Goal: Task Accomplishment & Management: Manage account settings

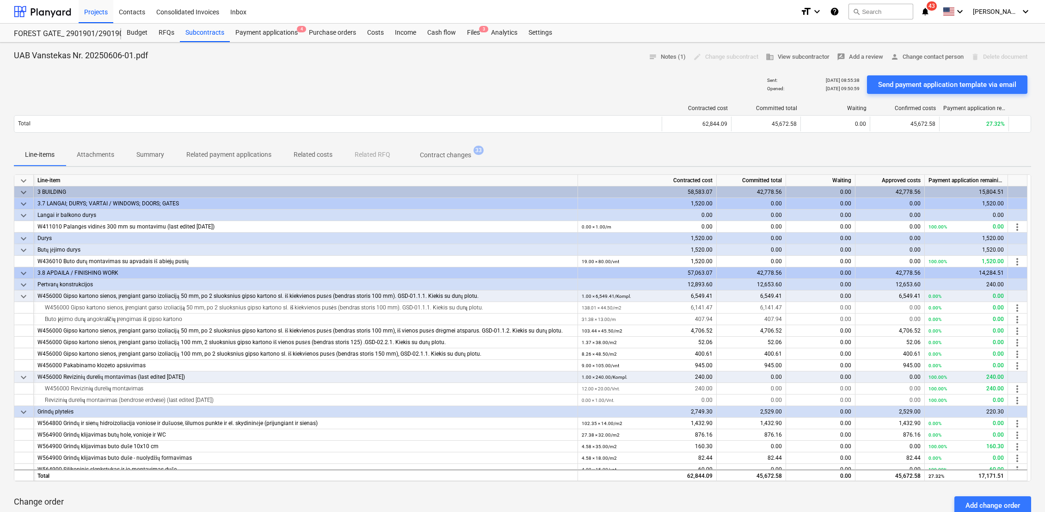
scroll to position [51, 0]
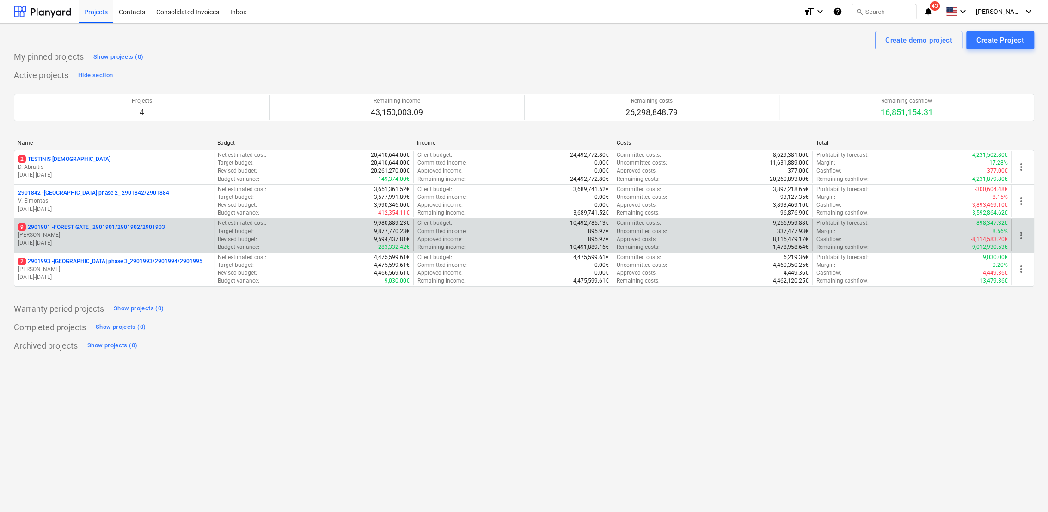
click at [41, 223] on p "9 2901901 - FOREST GATE_ 2901901/2901902/2901903" at bounding box center [91, 227] width 147 height 8
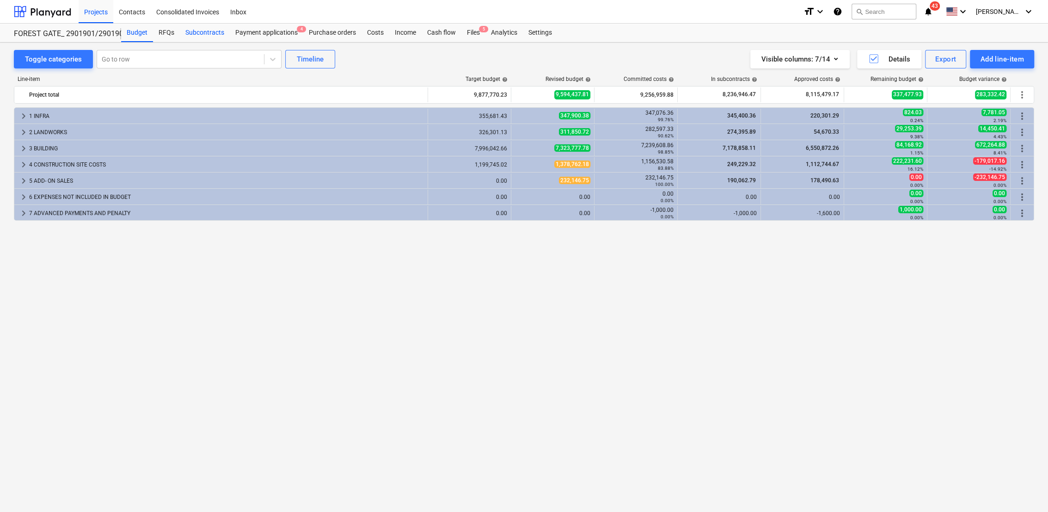
click at [219, 31] on div "Subcontracts" at bounding box center [205, 33] width 50 height 18
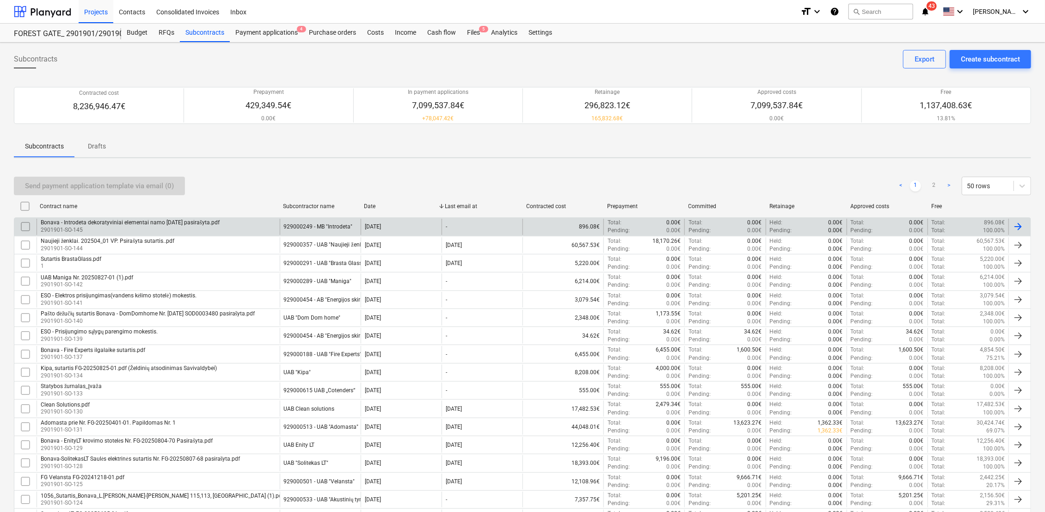
scroll to position [274, 0]
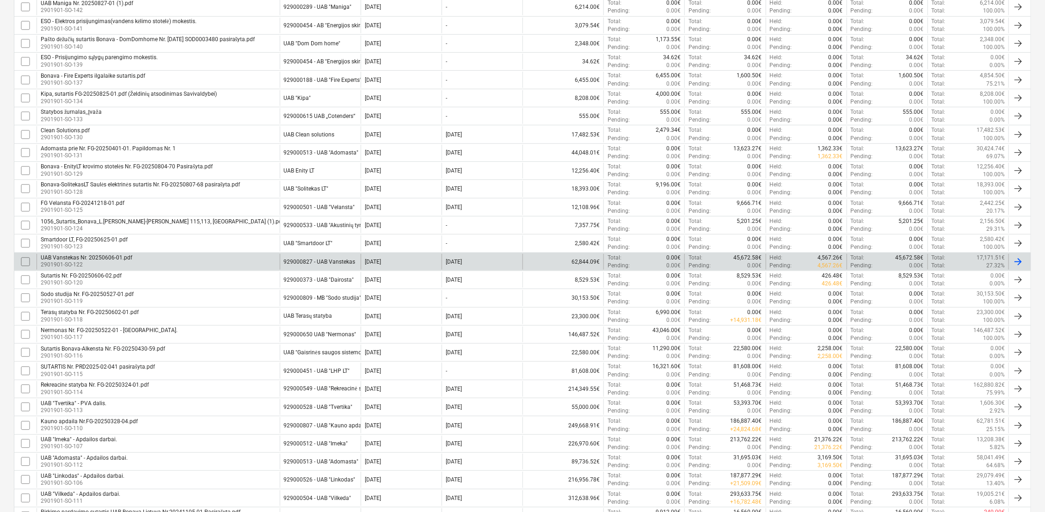
click at [118, 261] on p "2901901-SO-122" at bounding box center [87, 265] width 92 height 8
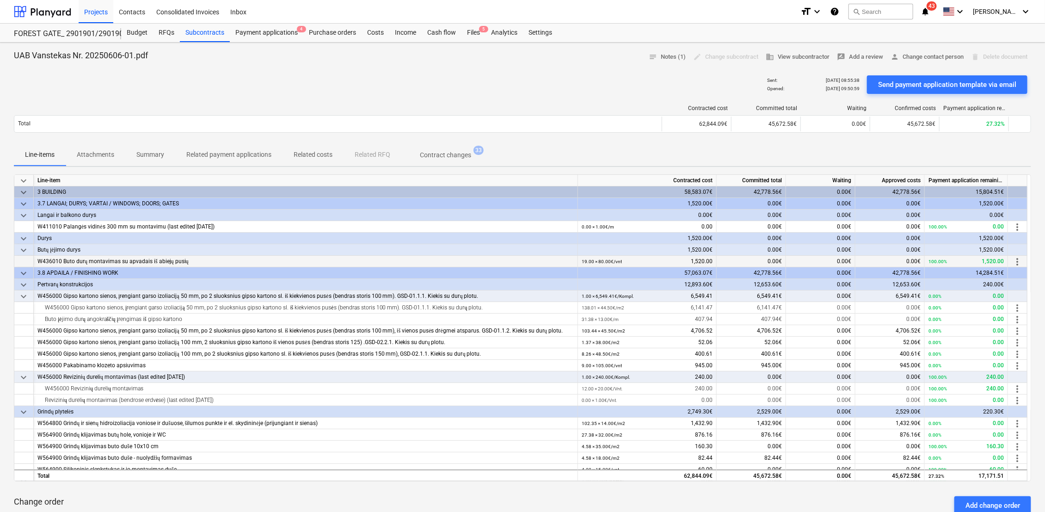
click at [1022, 265] on span "more_vert" at bounding box center [1017, 261] width 11 height 11
click at [1022, 263] on li "Edit" at bounding box center [1025, 261] width 27 height 21
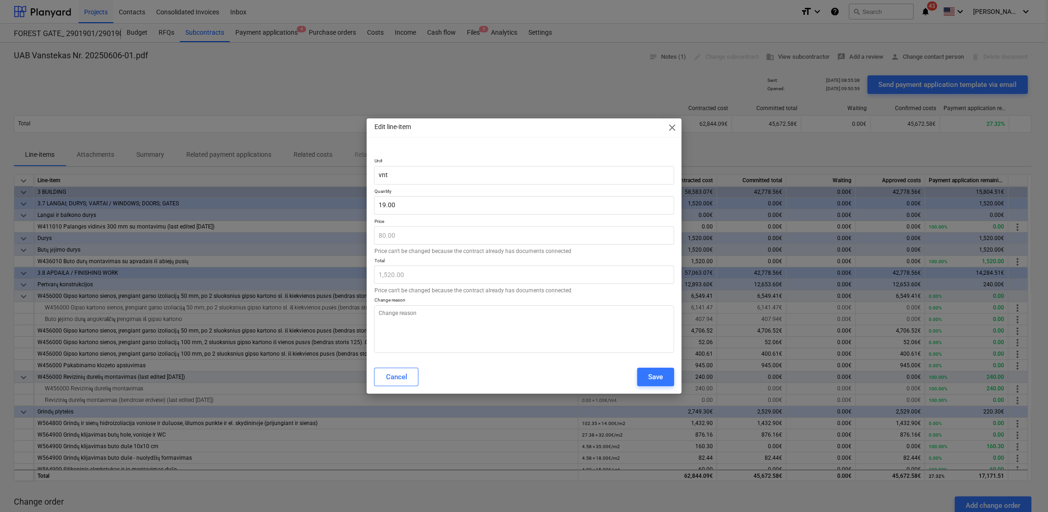
type textarea "x"
type input "19"
drag, startPoint x: 420, startPoint y: 208, endPoint x: 380, endPoint y: 210, distance: 40.3
click at [380, 210] on input "19" at bounding box center [524, 205] width 300 height 18
type textarea "x"
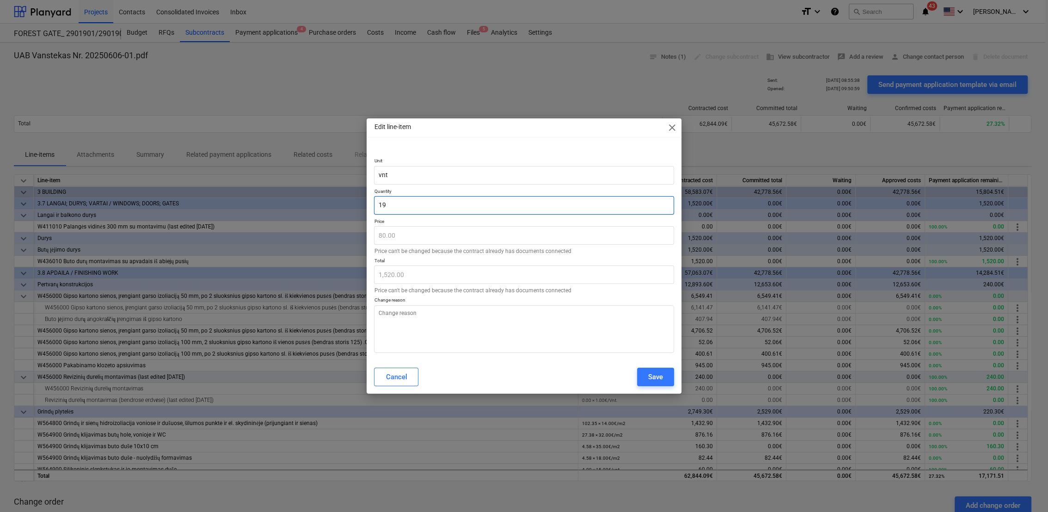
type input "0"
type input "0.00"
type input "0"
type textarea "x"
type input "0.00"
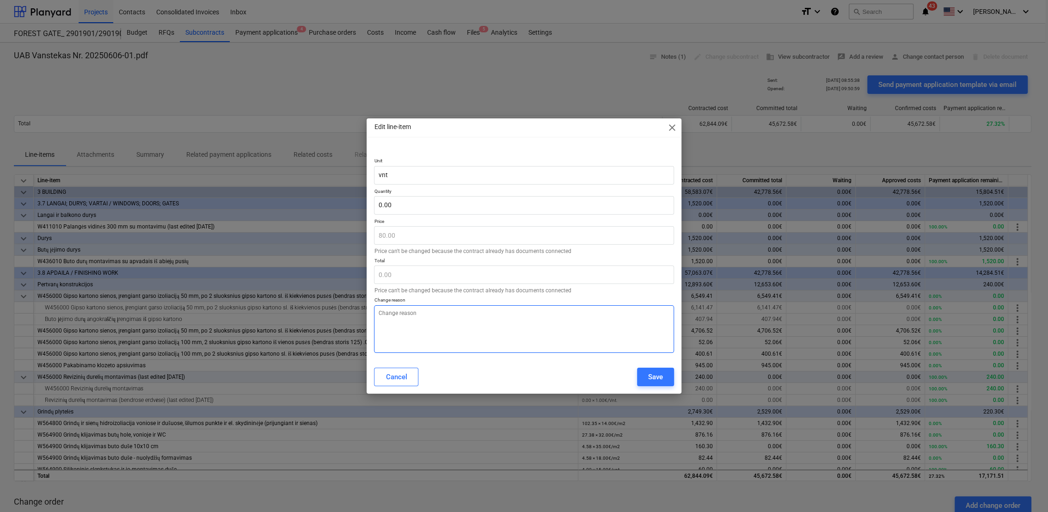
click at [423, 320] on textarea at bounding box center [524, 329] width 300 height 48
type textarea "x"
type textarea "a"
type textarea "x"
type textarea "at"
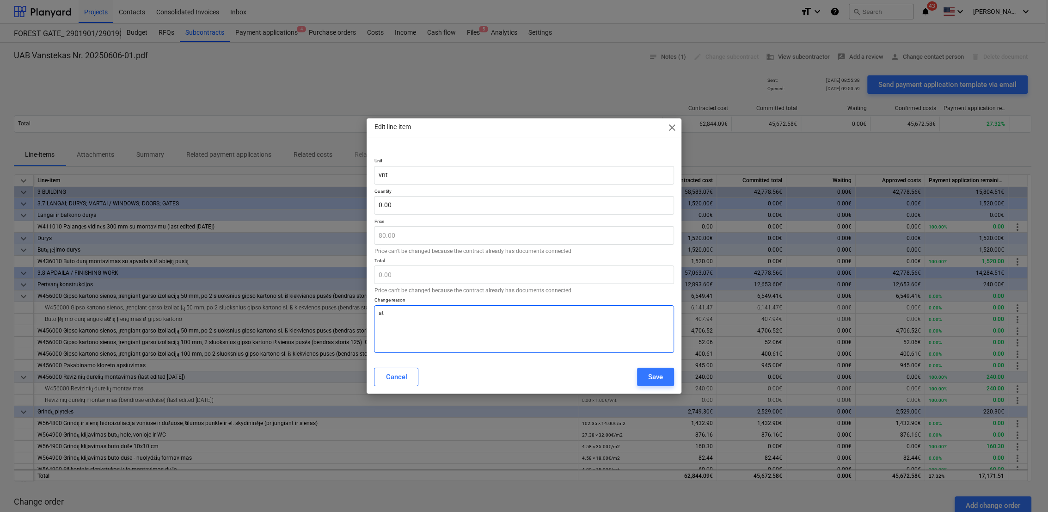
type textarea "x"
type textarea "ats"
type textarea "x"
type textarea "atsi"
type textarea "x"
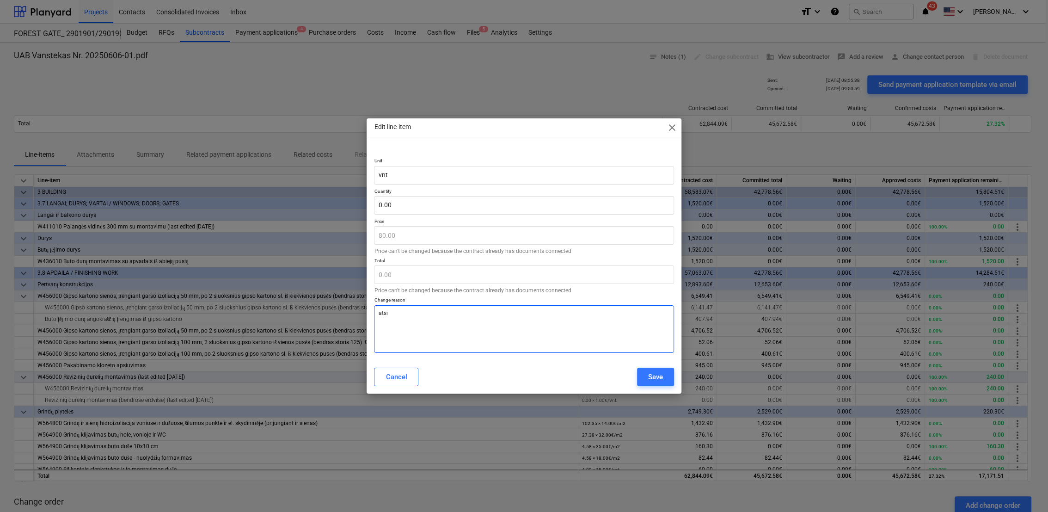
type textarea "atsis"
type textarea "x"
type textarea "atsisa"
type textarea "x"
type textarea "atsisak"
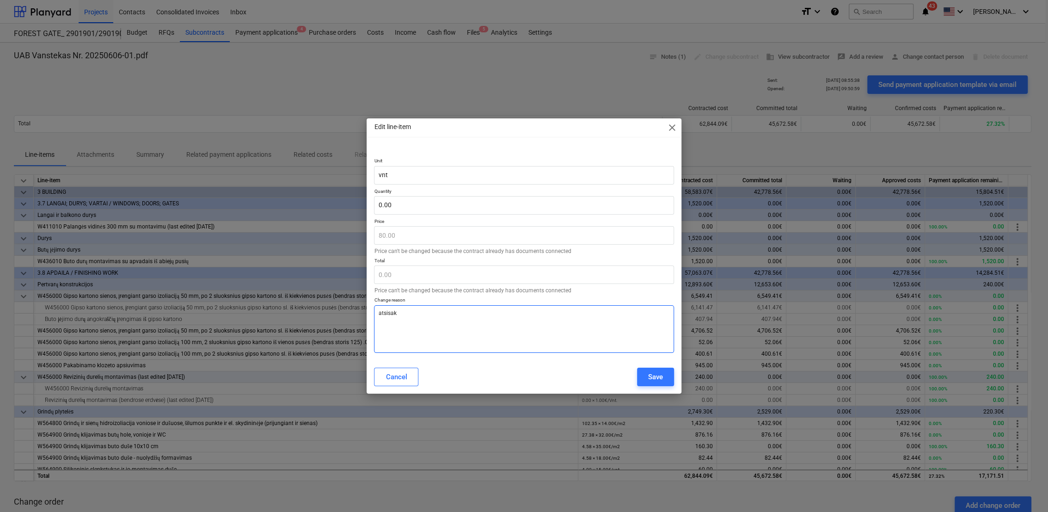
type textarea "x"
type textarea "atsisake"
type textarea "x"
type textarea "atsisake"
type textarea "x"
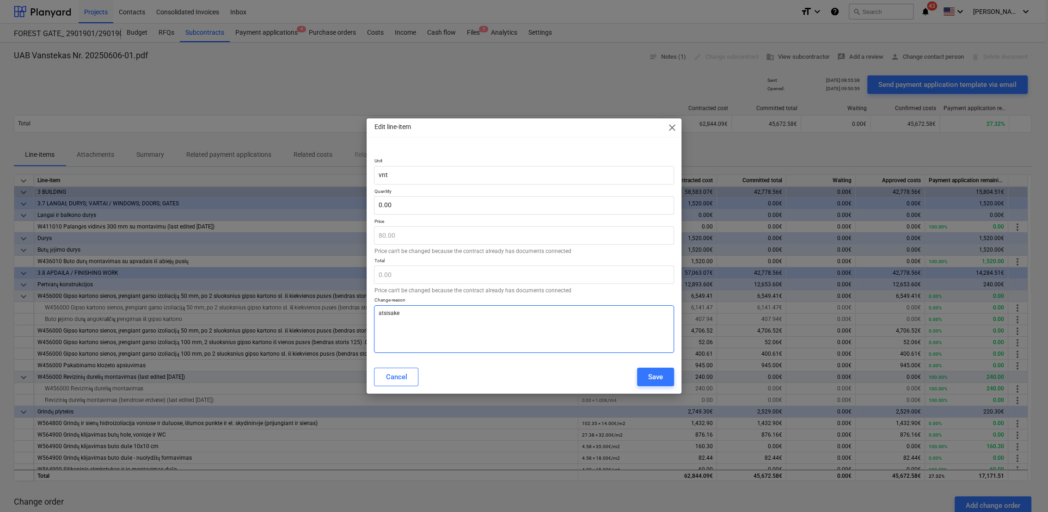
type textarea "atsisake d"
type textarea "x"
type textarea "atsisake da"
type textarea "x"
type textarea "atsisake dar"
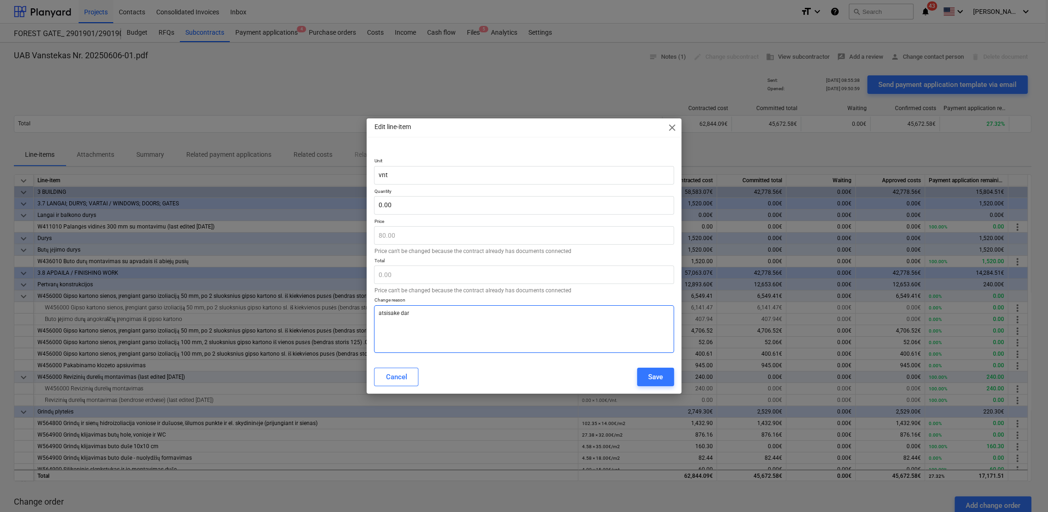
type textarea "x"
type textarea "atsisake darb"
type textarea "x"
type textarea "atsisake darbu"
click at [653, 378] on div "Save" at bounding box center [655, 377] width 15 height 12
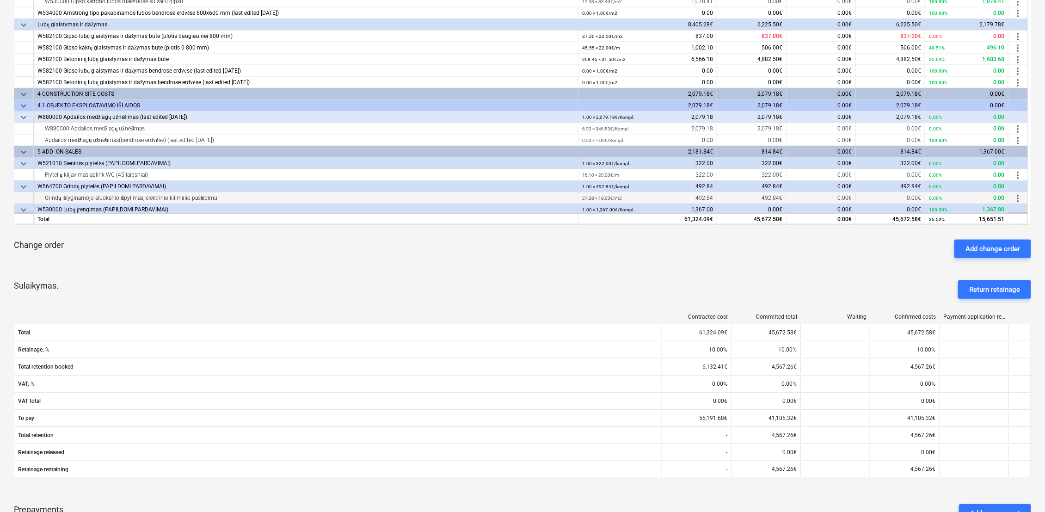
scroll to position [699, 0]
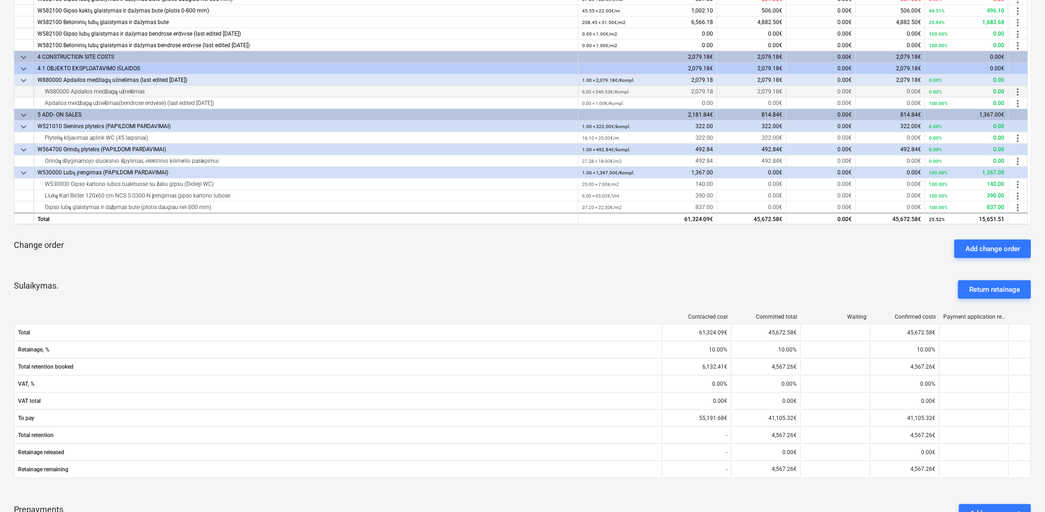
click at [1020, 91] on span "more_vert" at bounding box center [1017, 91] width 11 height 11
click at [1023, 91] on li "Edit" at bounding box center [1025, 90] width 27 height 21
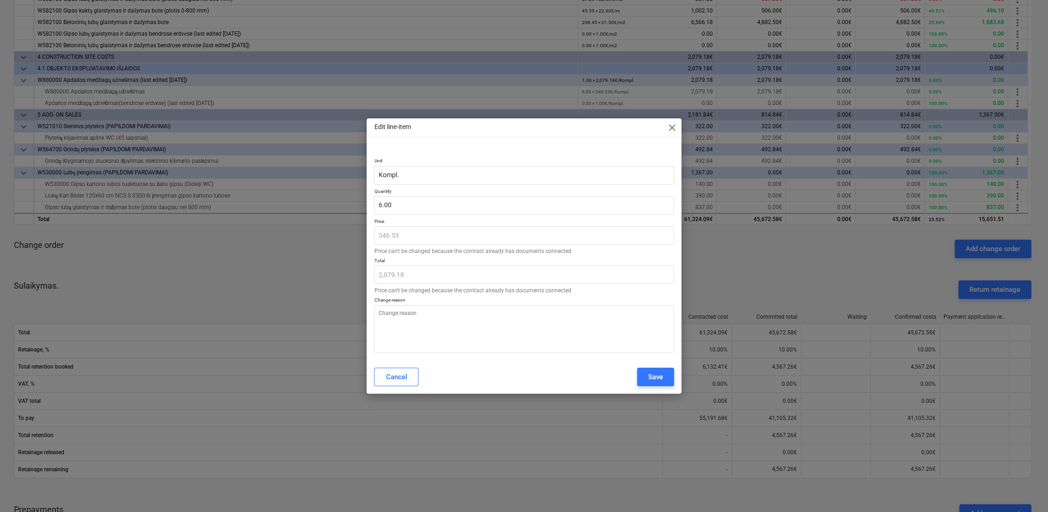
type textarea "x"
type input "6"
drag, startPoint x: 422, startPoint y: 204, endPoint x: 372, endPoint y: 203, distance: 50.4
click at [372, 203] on div "Unit Kompl. Quantity 6 Price 346.53 Price can't be changed because the contract…" at bounding box center [524, 253] width 314 height 213
type textarea "x"
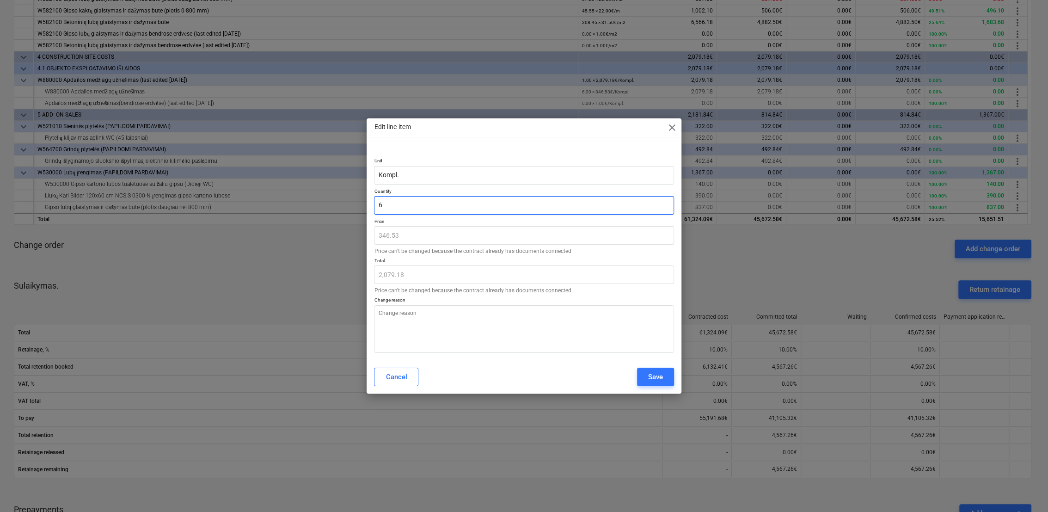
type input "0"
type input "0.00"
type input "0"
type textarea "x"
type input "0.00"
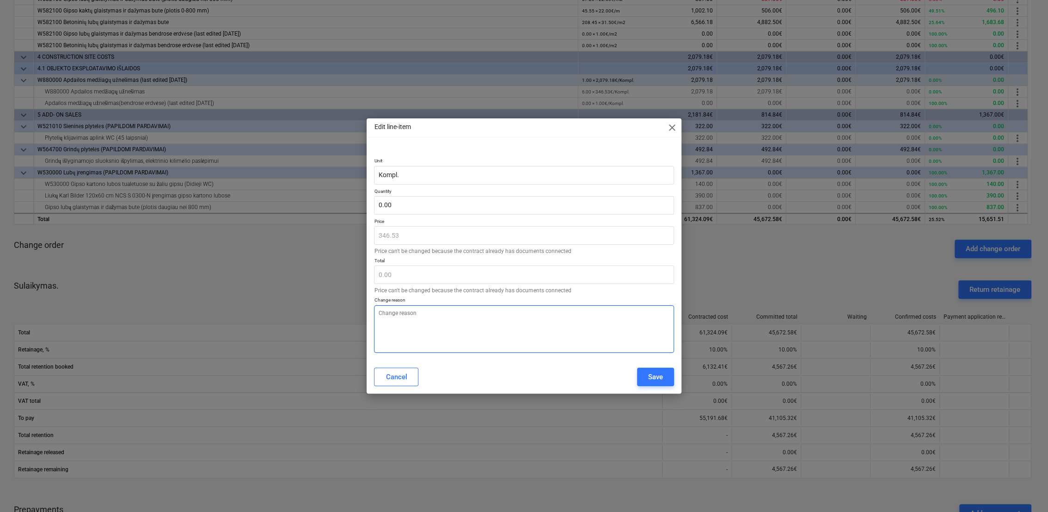
click at [410, 314] on textarea at bounding box center [524, 329] width 300 height 48
type textarea "x"
type textarea "d"
type textarea "x"
type textarea "da"
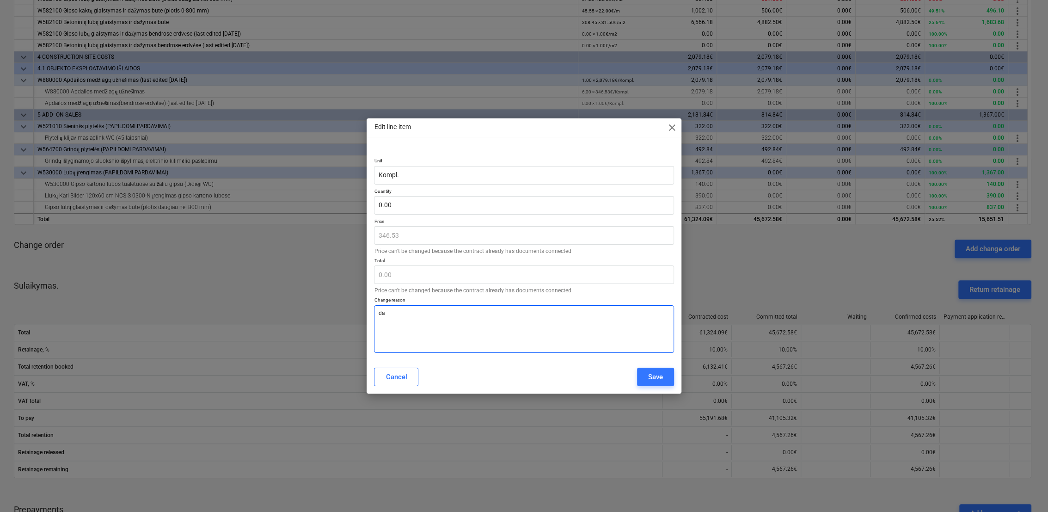
type textarea "x"
type textarea "dar"
type textarea "x"
type textarea "darb"
type textarea "x"
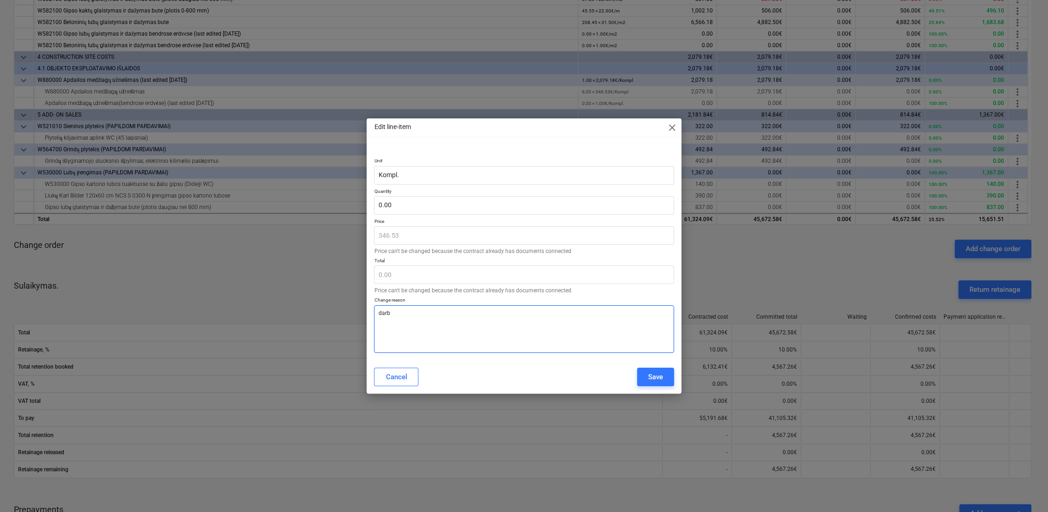
type textarea "darbų"
type textarea "x"
type textarea "darbų"
type textarea "x"
type textarea "darbų n"
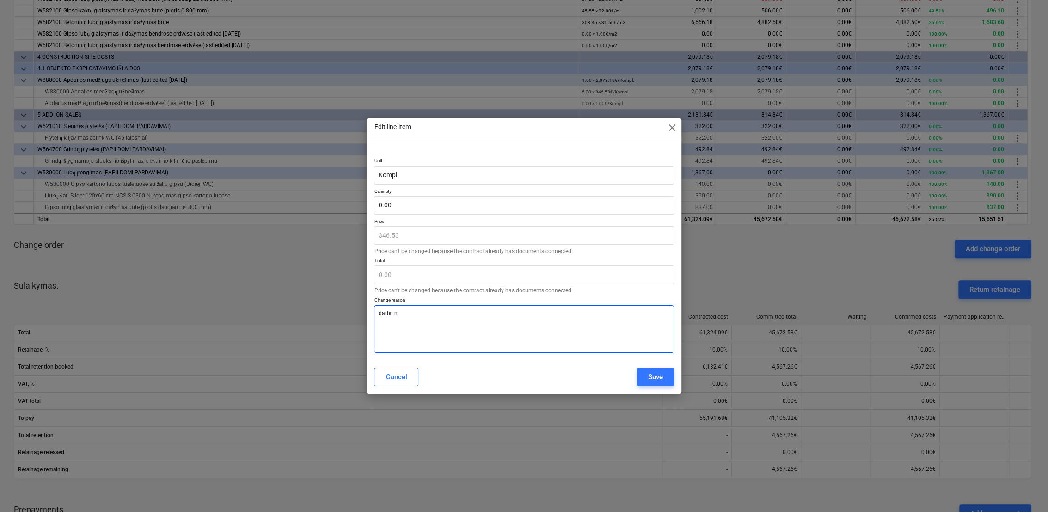
type textarea "x"
type textarea "darbų ne"
type textarea "x"
type textarea "darbų nea"
type textarea "x"
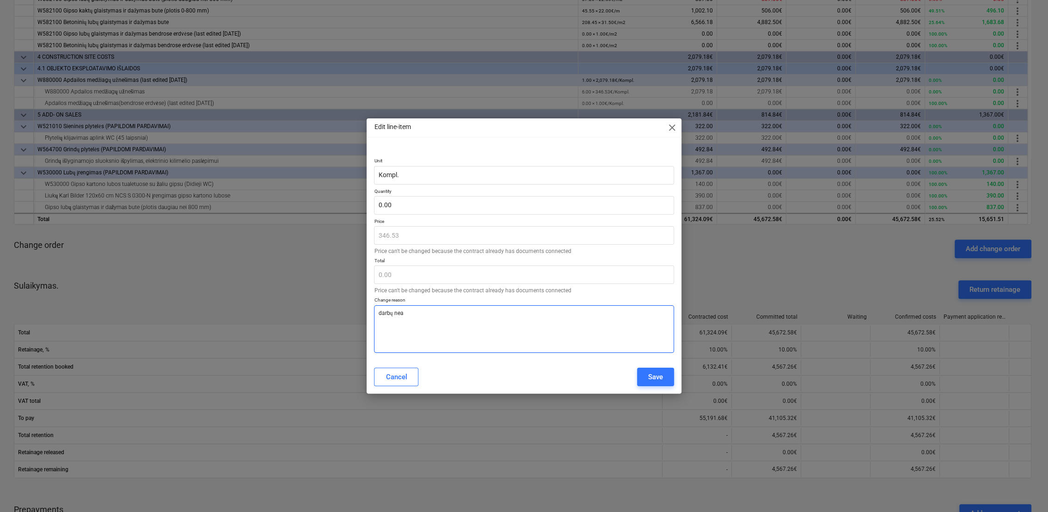
type textarea "darbų neat"
type textarea "x"
type textarea "darbų neatl"
type textarea "x"
type textarea "darbų neatli"
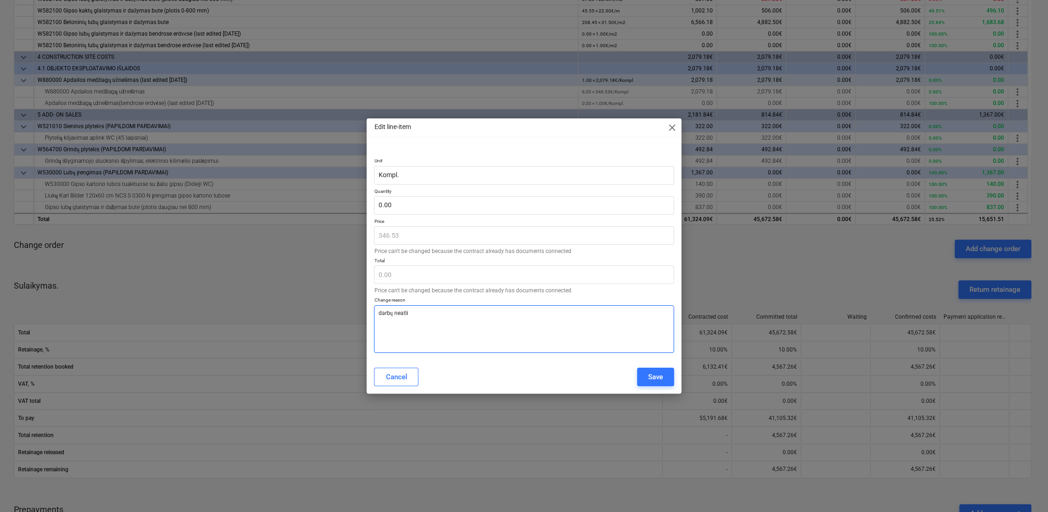
type textarea "x"
type textarea "darbų neatlik"
type textarea "x"
type textarea "darbų neatliki"
type textarea "x"
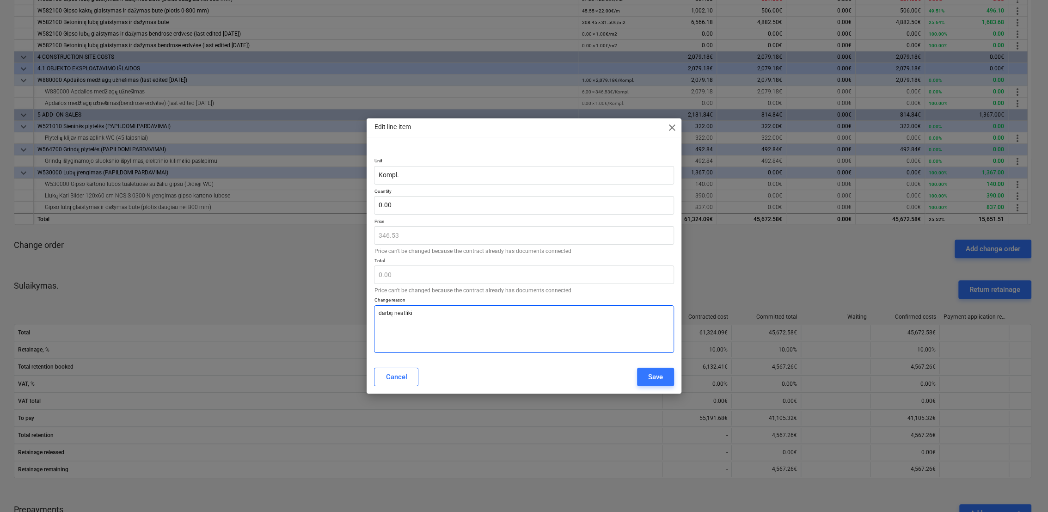
type textarea "darbų neatlikin"
type textarea "x"
type textarea "darbų neatlikinė"
type textarea "x"
type textarea "darbų neatlikinės"
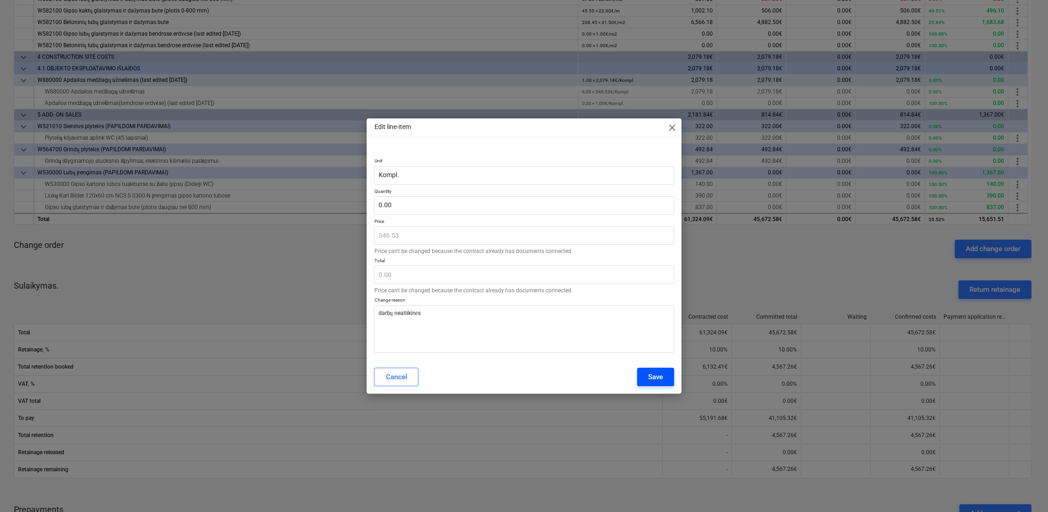
click at [660, 379] on div "Save" at bounding box center [655, 377] width 15 height 12
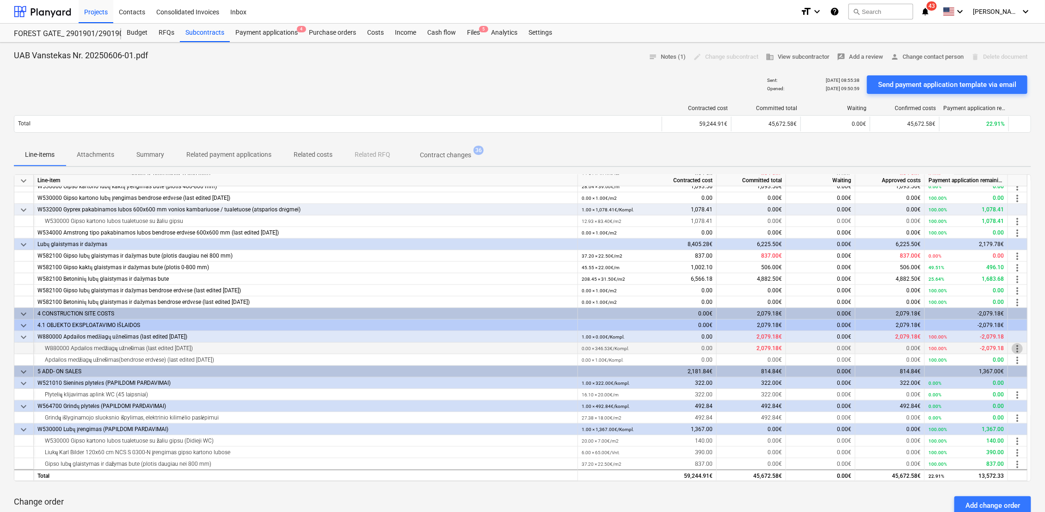
click at [1017, 347] on span "more_vert" at bounding box center [1017, 348] width 11 height 11
click at [1018, 346] on li "Edit" at bounding box center [1025, 348] width 27 height 21
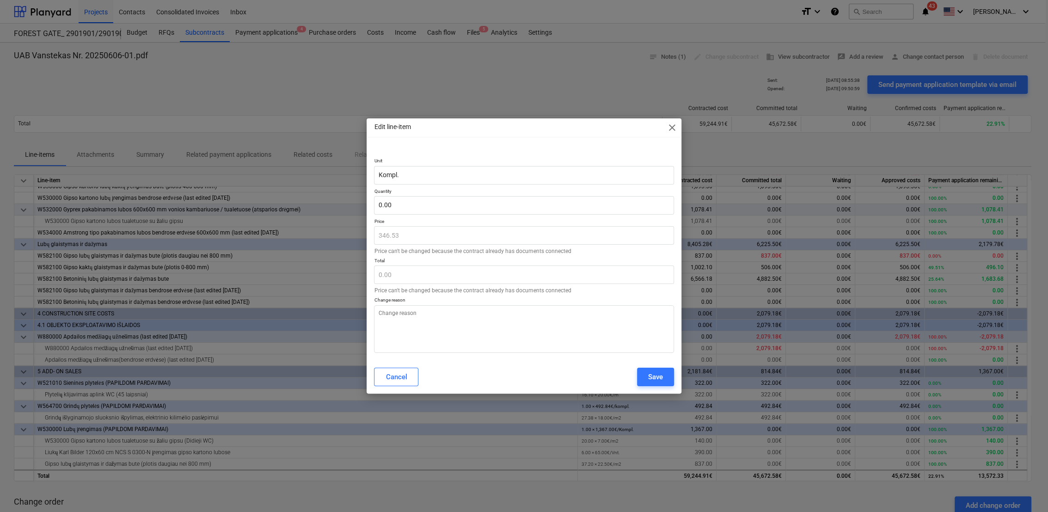
type textarea "x"
click at [422, 210] on input "text" at bounding box center [524, 205] width 300 height 18
type textarea "x"
type input "6"
type input "2,079.18"
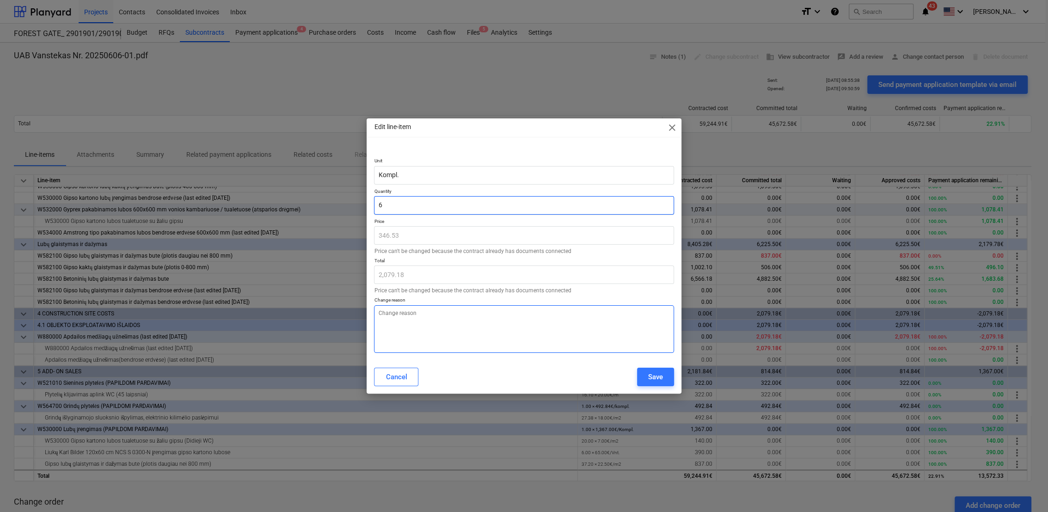
type input "6"
type textarea "x"
type input "6.00"
click at [486, 340] on textarea at bounding box center [524, 329] width 300 height 48
type textarea "x"
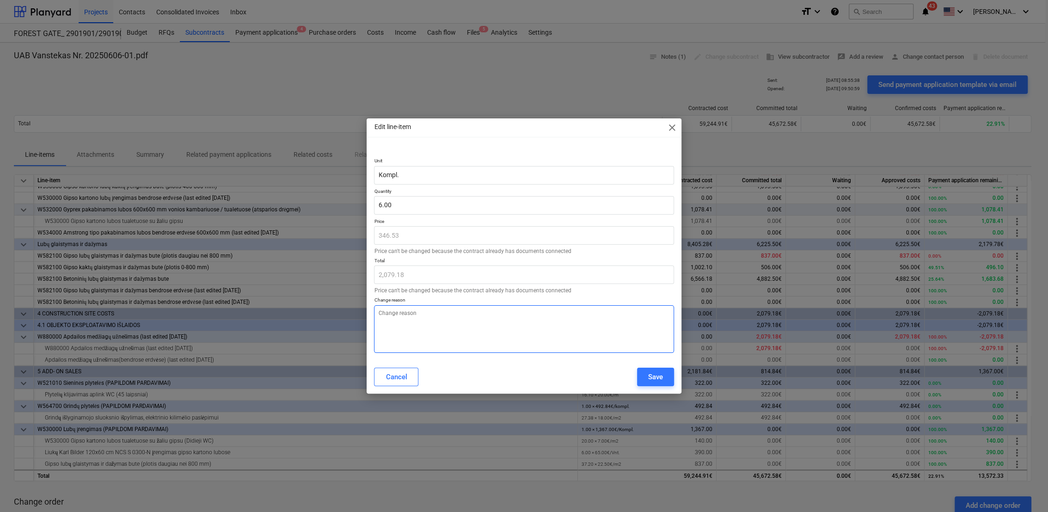
type textarea "p"
type textarea "x"
type textarea "pa"
type textarea "x"
type textarea "pap"
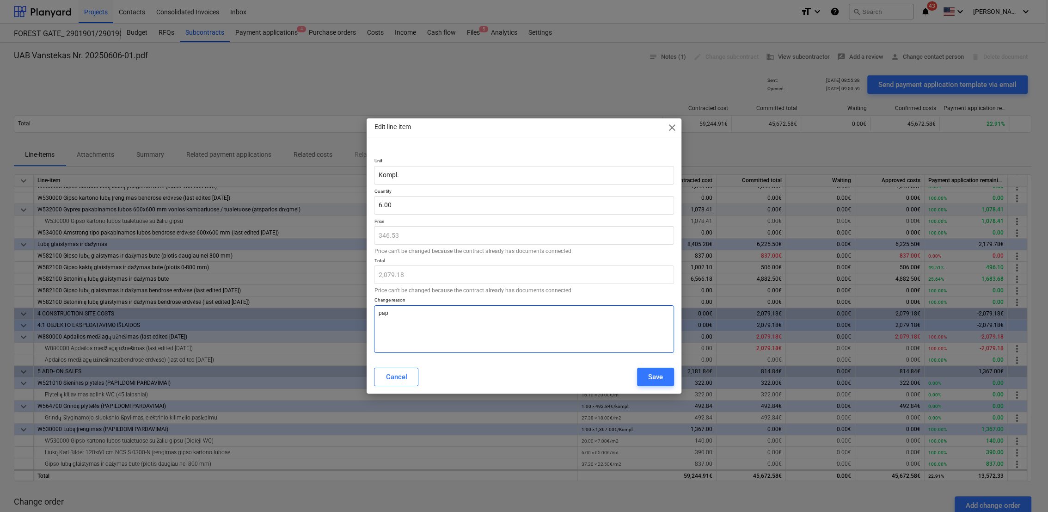
type textarea "x"
type textarea "papi"
type textarea "x"
type textarea "papil"
type textarea "x"
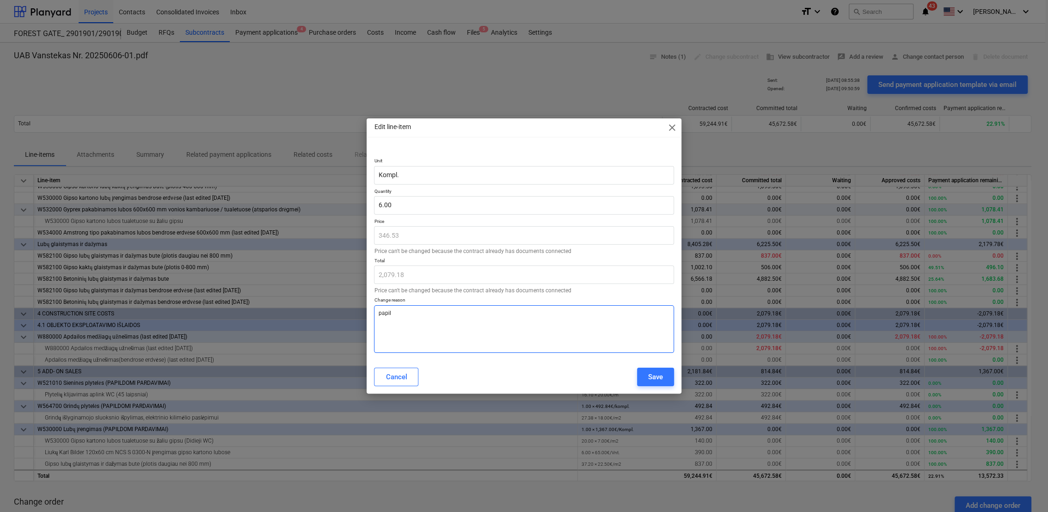
type textarea "papild"
type textarea "x"
type textarea "papildo"
type textarea "x"
type textarea "papildom"
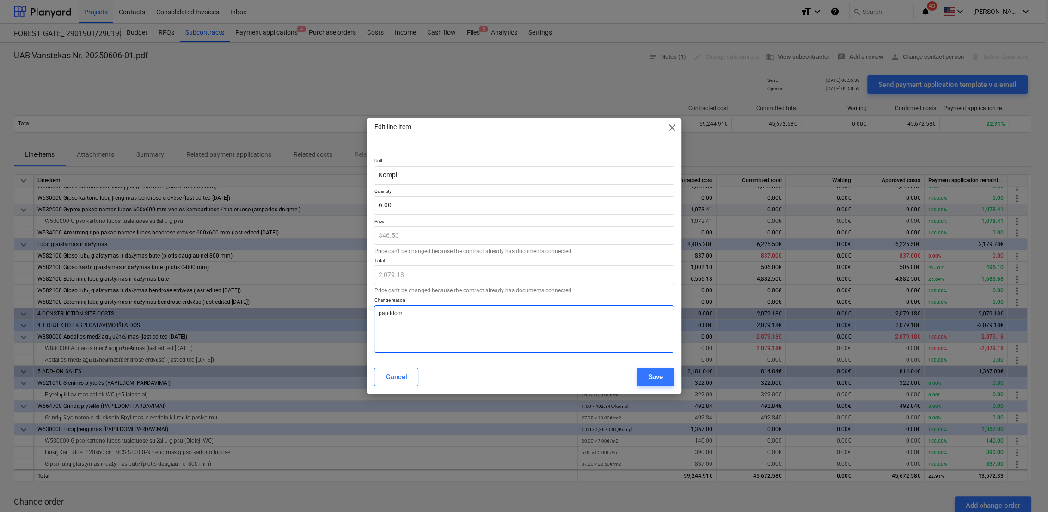
type textarea "x"
type textarea "papildomi"
type textarea "x"
type textarea "papildomi"
type textarea "x"
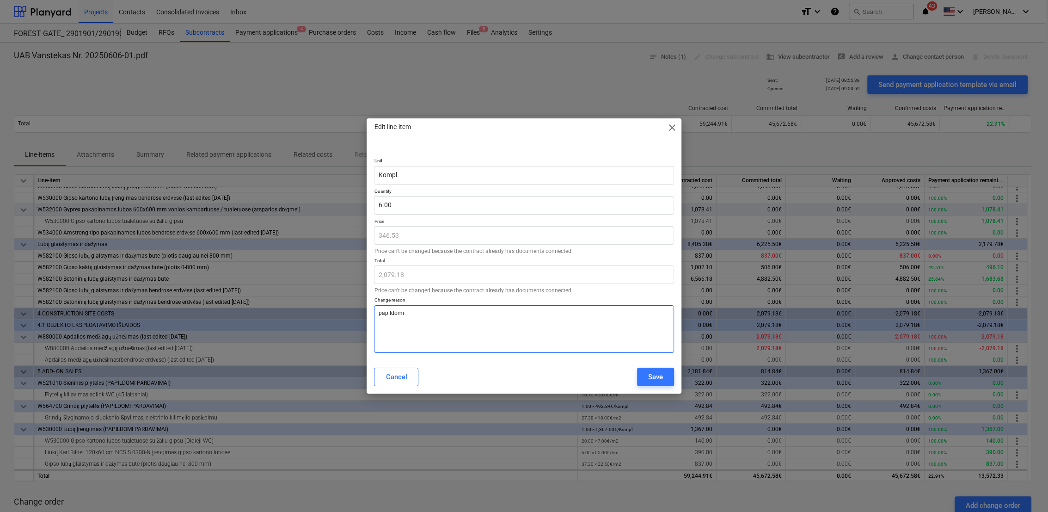
type textarea "papildomi d"
type textarea "x"
type textarea "papildomi daer"
type textarea "x"
type textarea "papildomi daerb"
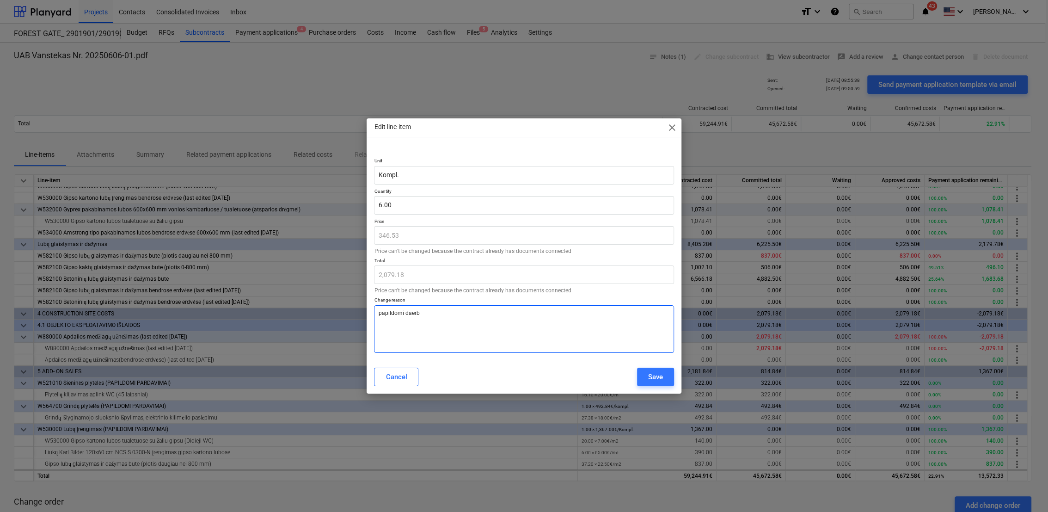
type textarea "x"
type textarea "[PERSON_NAME]"
type textarea "x"
type textarea "[PERSON_NAME]"
click at [415, 314] on textarea "[PERSON_NAME]" at bounding box center [524, 329] width 300 height 48
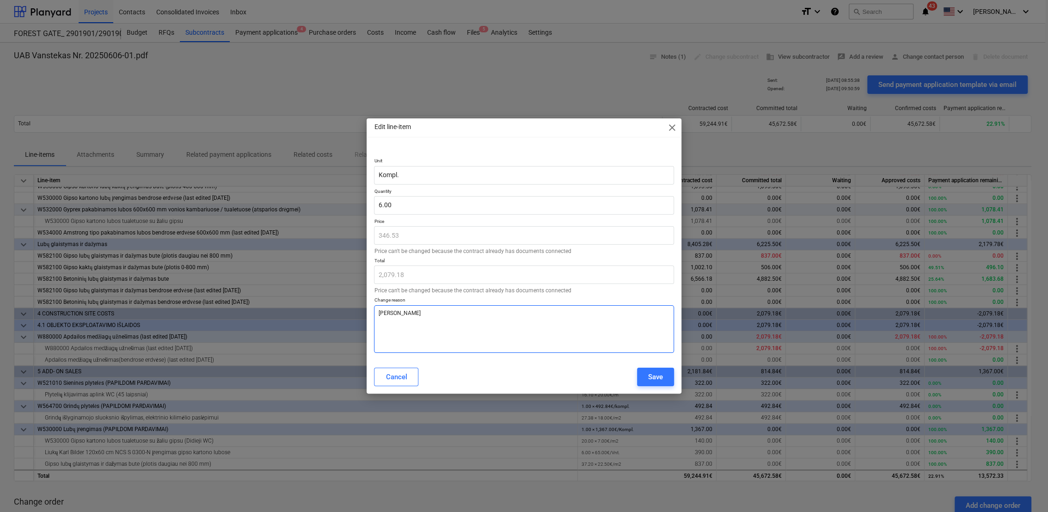
click at [413, 313] on textarea "[PERSON_NAME]" at bounding box center [524, 329] width 300 height 48
type textarea "x"
type textarea "papildomi darbai"
click at [661, 378] on div "Save" at bounding box center [655, 377] width 15 height 12
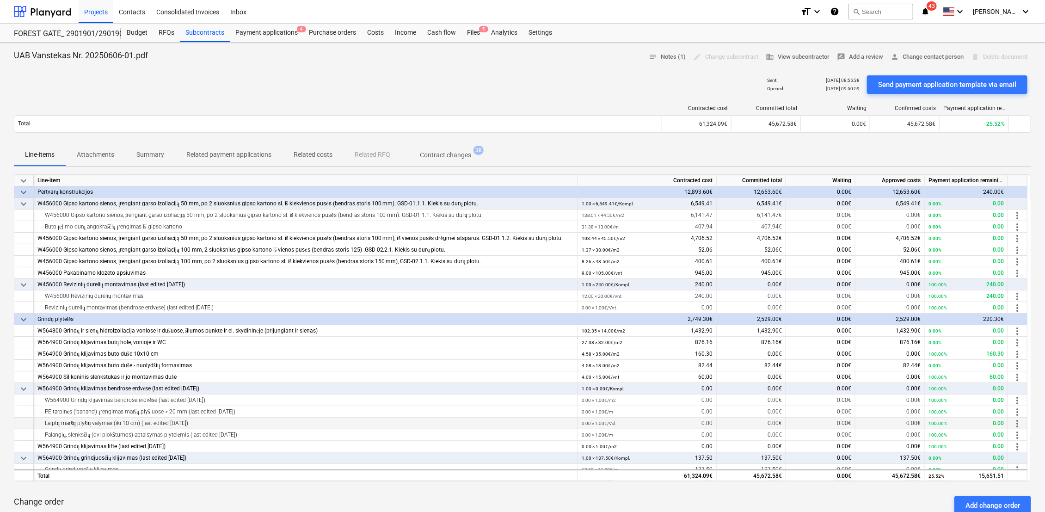
scroll to position [103, 0]
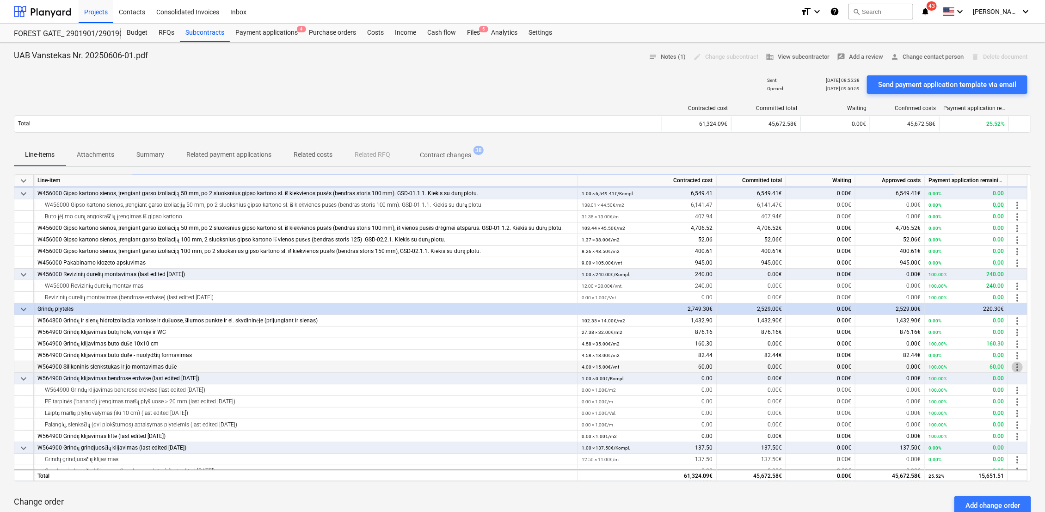
click at [1017, 368] on span "more_vert" at bounding box center [1017, 367] width 11 height 11
click at [1026, 364] on li "Edit" at bounding box center [1025, 367] width 27 height 21
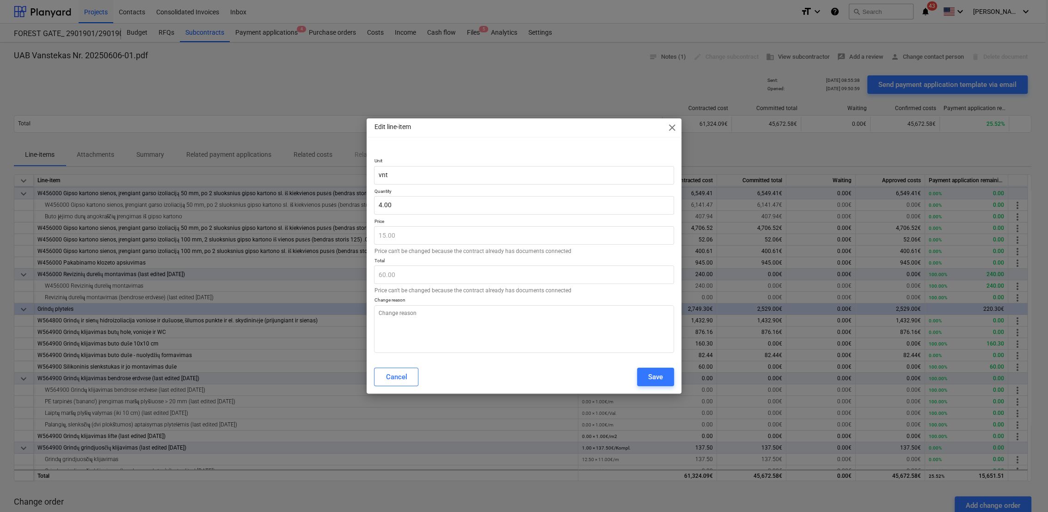
click at [674, 128] on span "close" at bounding box center [672, 127] width 11 height 11
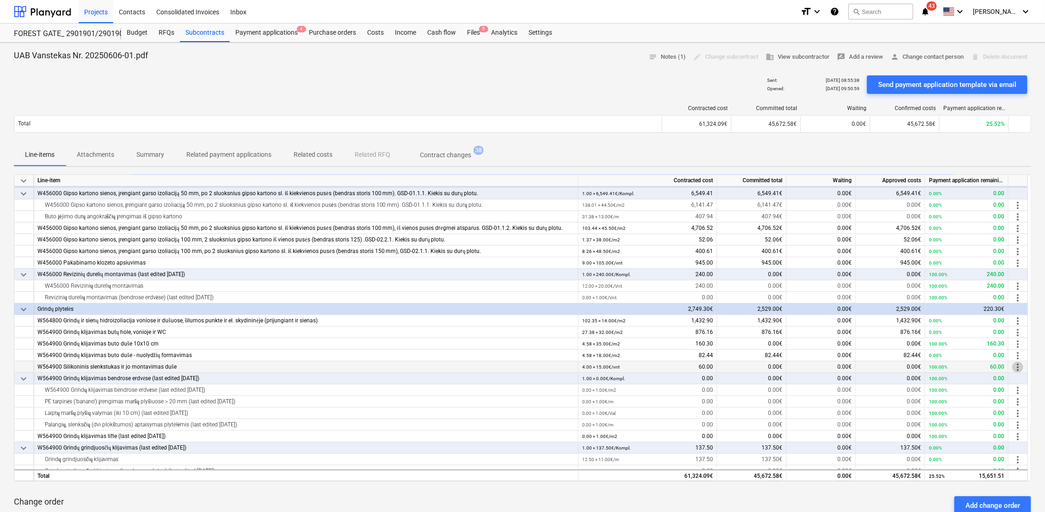
click at [1017, 364] on span "more_vert" at bounding box center [1017, 367] width 11 height 11
click at [305, 362] on div at bounding box center [524, 256] width 1048 height 512
click at [299, 367] on div "W564900 Silikoninis slenkstukas ir jo montavimas duše" at bounding box center [305, 367] width 536 height 12
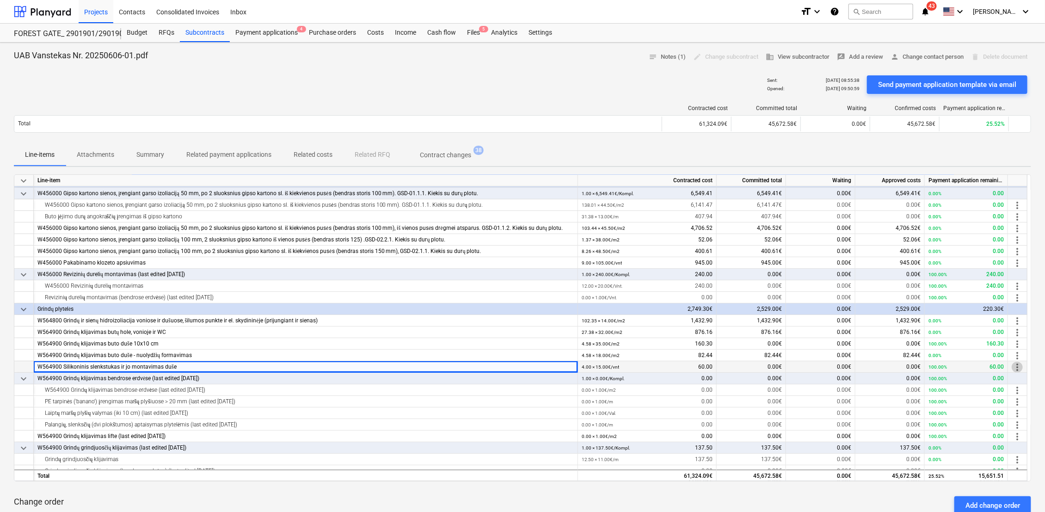
click at [1017, 366] on span "more_vert" at bounding box center [1017, 367] width 11 height 11
click at [1025, 362] on li "Edit" at bounding box center [1025, 367] width 27 height 21
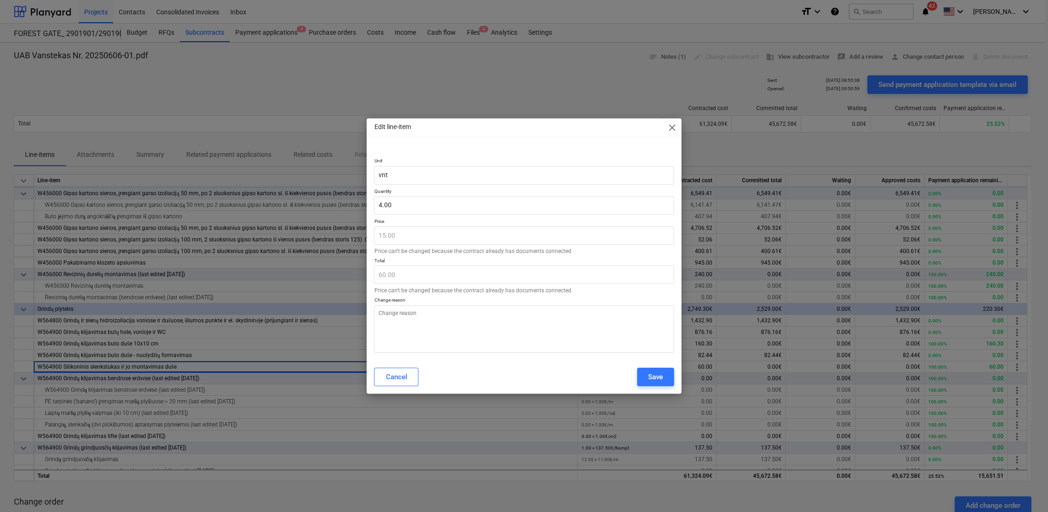
type textarea "x"
type input "4"
drag, startPoint x: 444, startPoint y: 202, endPoint x: 379, endPoint y: 196, distance: 65.4
click at [379, 196] on input "4" at bounding box center [524, 205] width 300 height 18
type textarea "x"
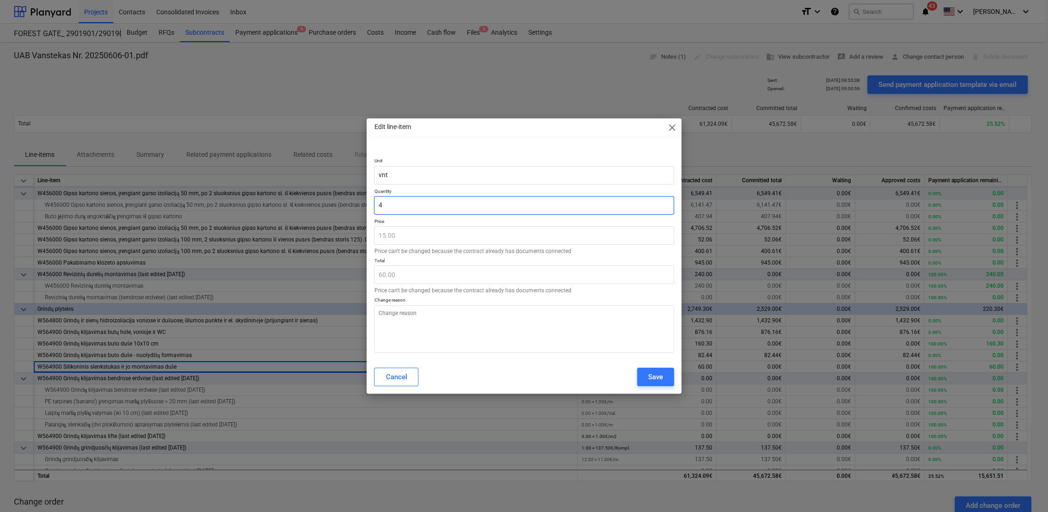
type input "0"
type input "0.00"
type input "0"
type textarea "x"
type input "0.00"
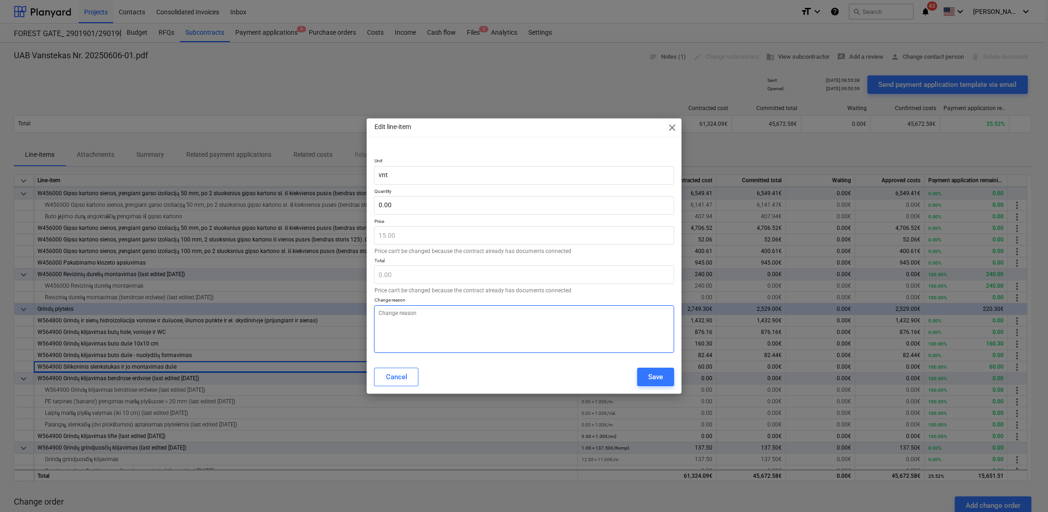
click at [415, 317] on textarea at bounding box center [524, 329] width 300 height 48
type textarea "x"
type textarea "d"
type textarea "x"
type textarea "da"
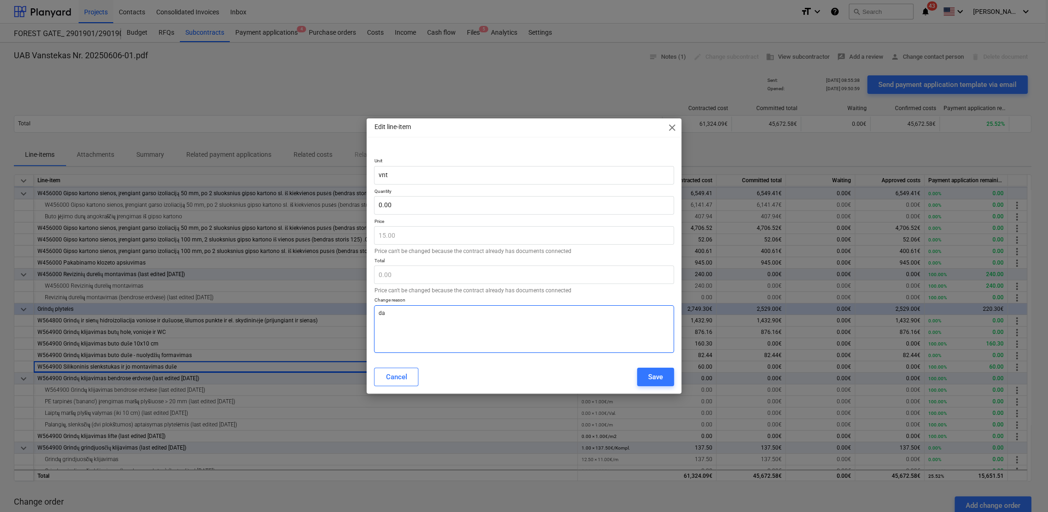
type textarea "x"
type textarea "dar"
type textarea "x"
type textarea "darb"
type textarea "x"
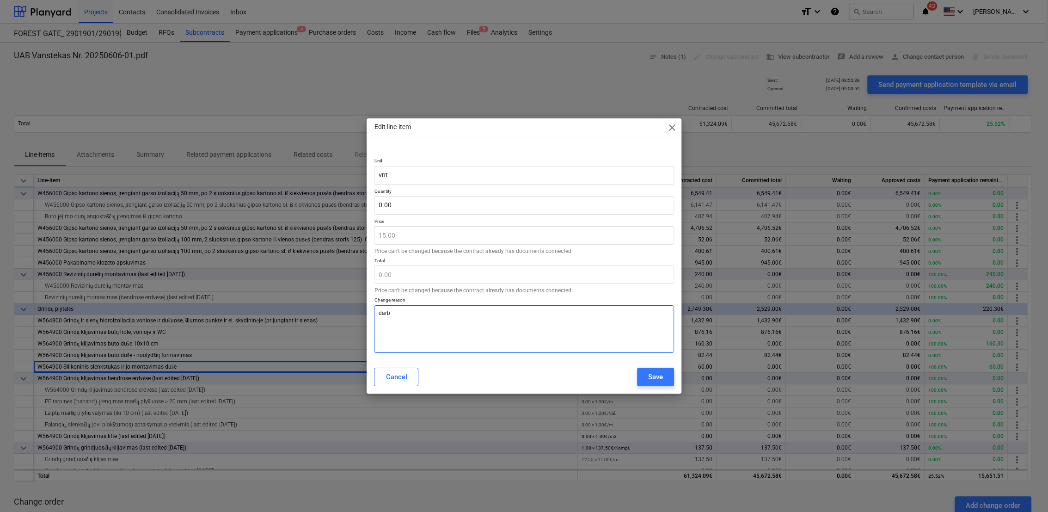
type textarea "darbų"
type textarea "x"
type textarea "darbų"
type textarea "x"
type textarea "darbų n"
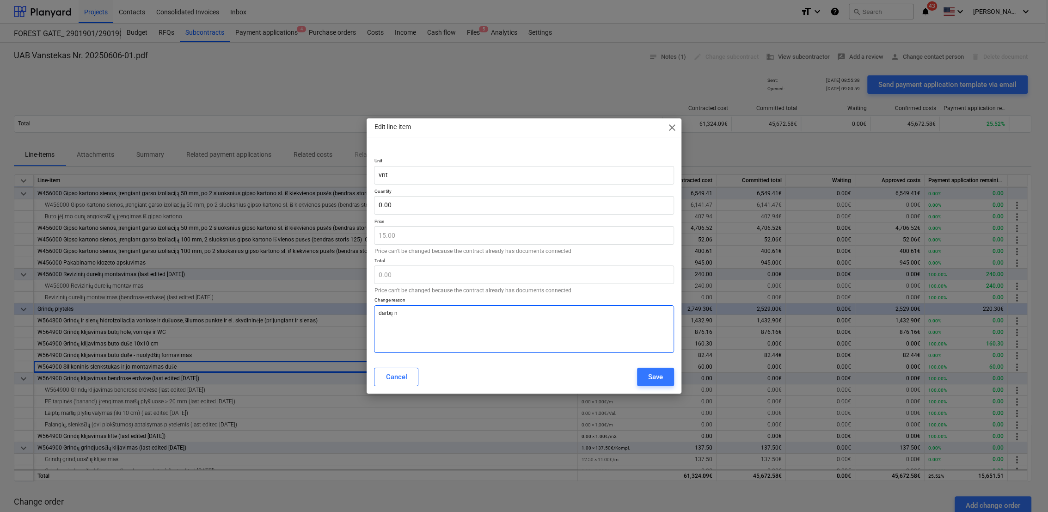
type textarea "x"
type textarea "darbų ne"
type textarea "x"
type textarea "darbų nea"
type textarea "x"
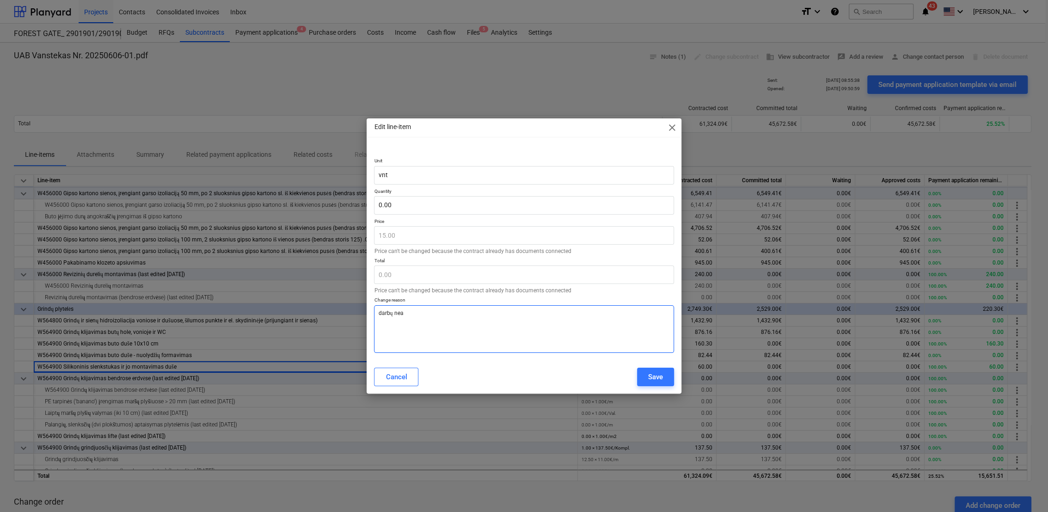
type textarea "darbų neat"
type textarea "x"
type textarea "darbų neatl"
type textarea "x"
type textarea "darbų neatli"
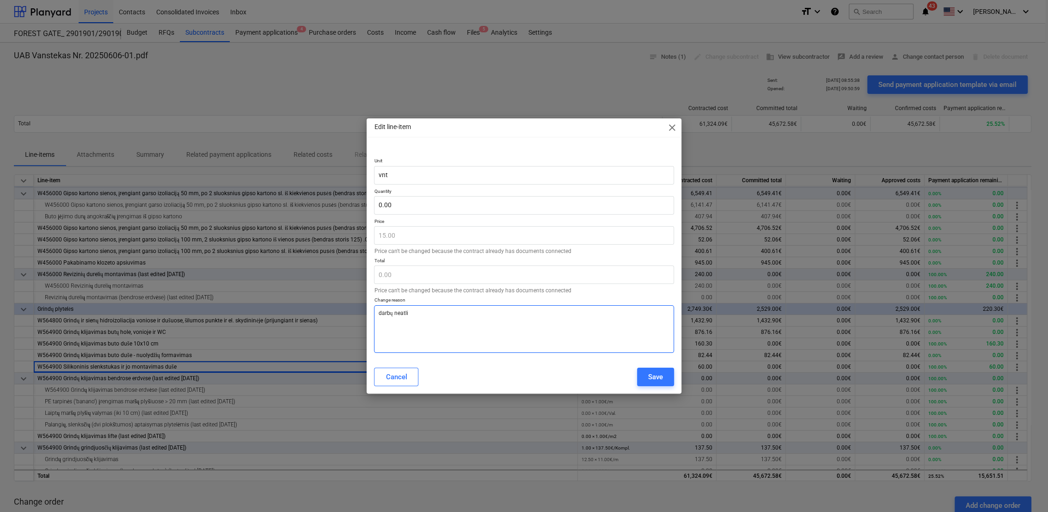
type textarea "x"
type textarea "darbų neatlik"
type textarea "x"
type textarea "darbų neatliki"
type textarea "x"
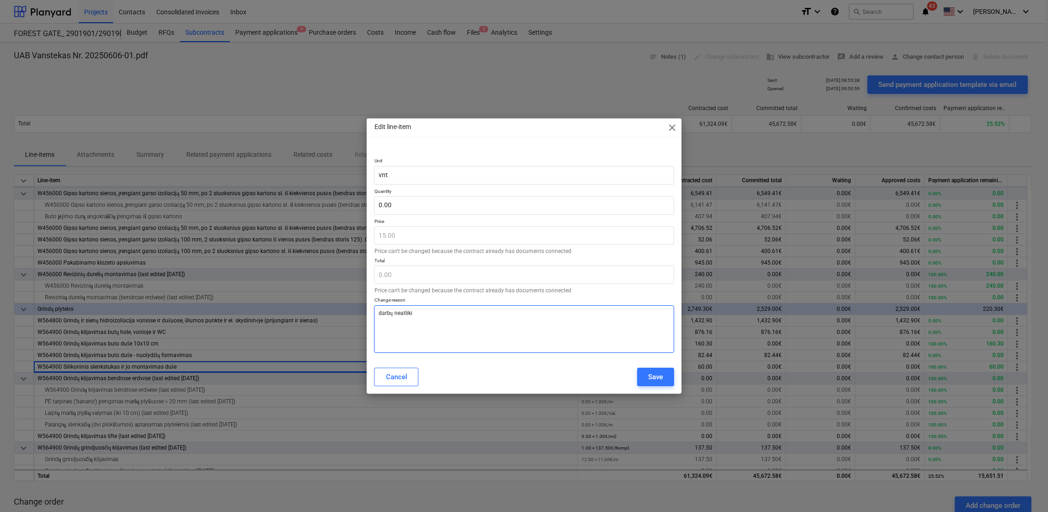
type textarea "darbų neatlikin"
type textarea "x"
type textarea "darbų neatlikinė"
type textarea "x"
type textarea "darbų neatlikinės"
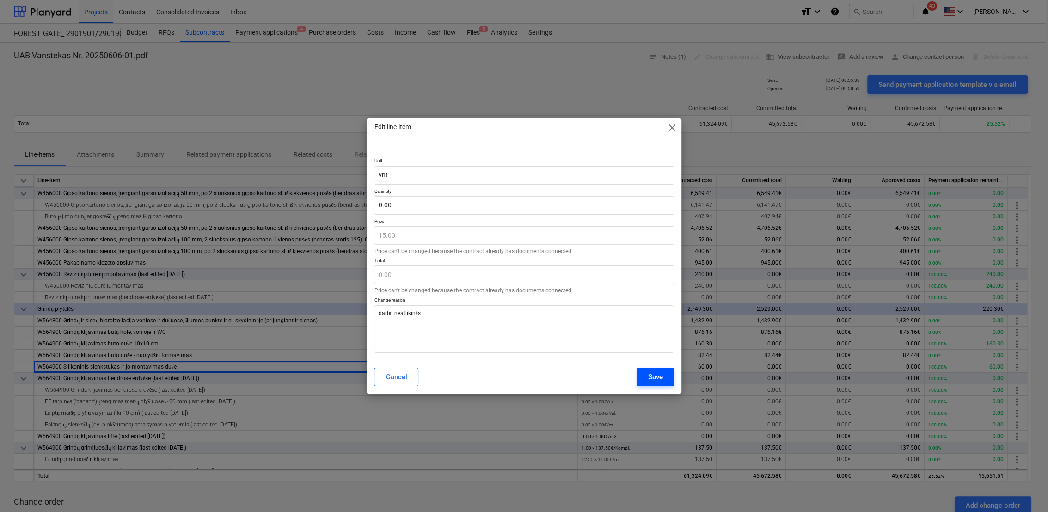
click at [654, 376] on div "Save" at bounding box center [655, 377] width 15 height 12
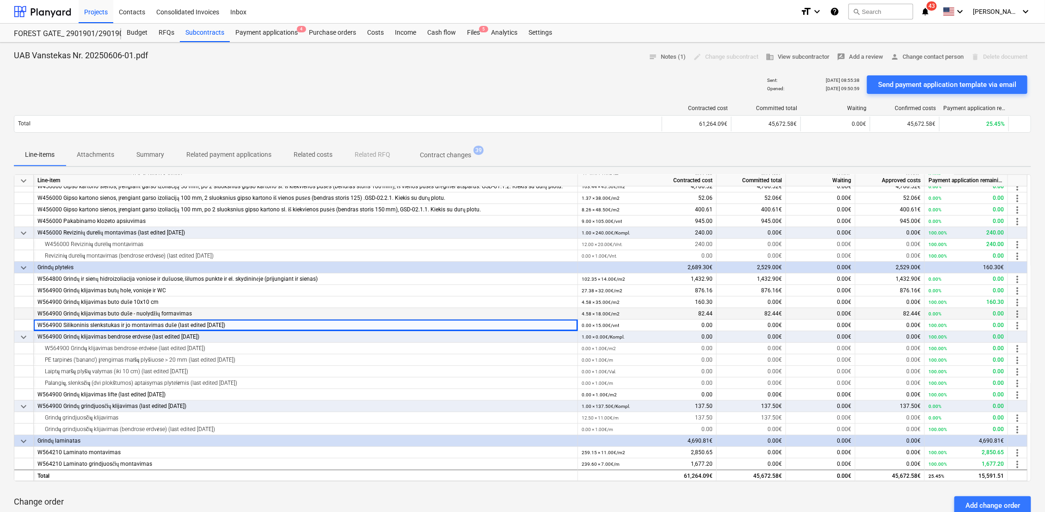
scroll to position [257, 0]
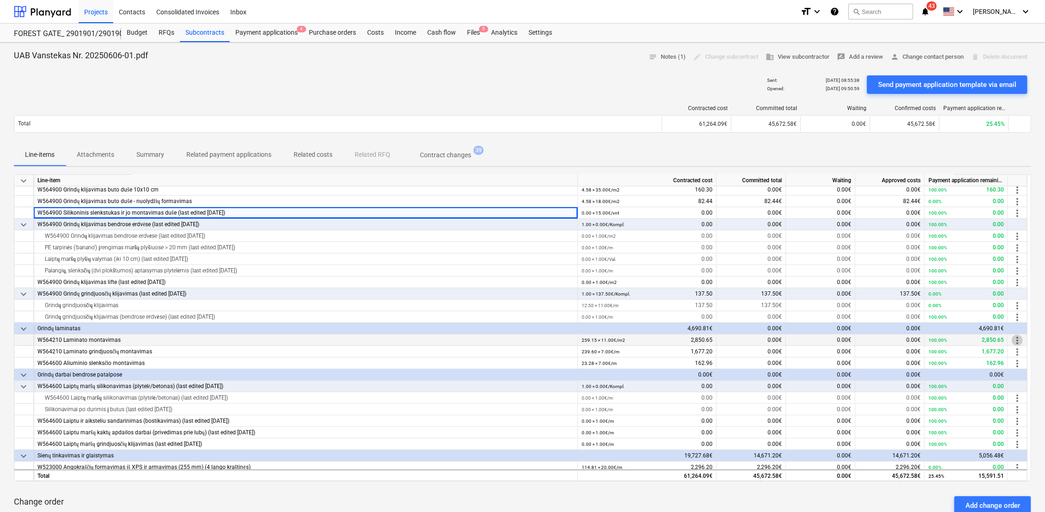
click at [1019, 340] on span "more_vert" at bounding box center [1017, 340] width 11 height 11
click at [980, 339] on div at bounding box center [524, 256] width 1048 height 512
click at [1018, 339] on span "more_vert" at bounding box center [1017, 340] width 11 height 11
click at [1029, 340] on li "Edit" at bounding box center [1025, 339] width 27 height 21
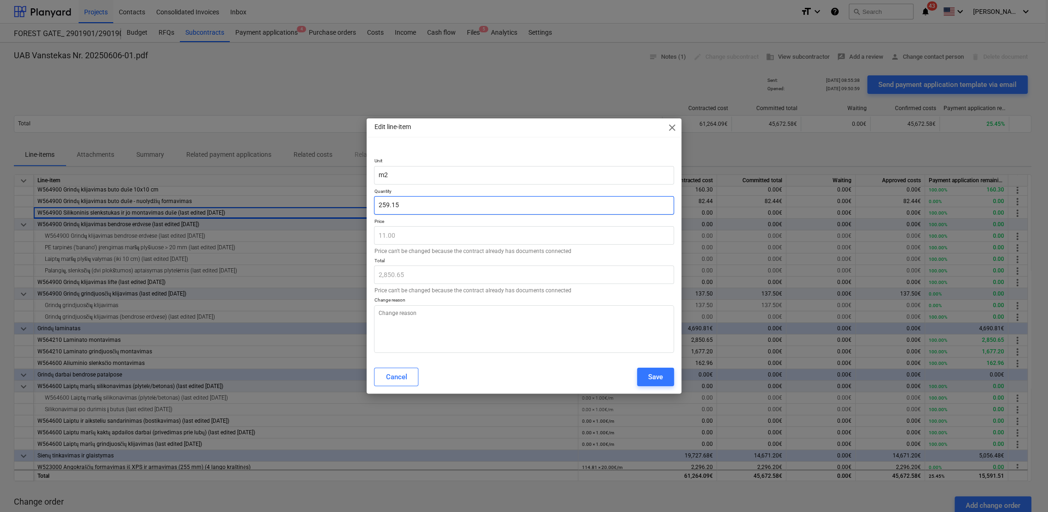
drag, startPoint x: 423, startPoint y: 205, endPoint x: 347, endPoint y: 199, distance: 75.6
click at [347, 199] on div "Edit line-item close Unit m2 Quantity 259.15 Price 11.00 Price can't be changed…" at bounding box center [524, 256] width 1048 height 512
type textarea "x"
type input "0"
type input "0.00"
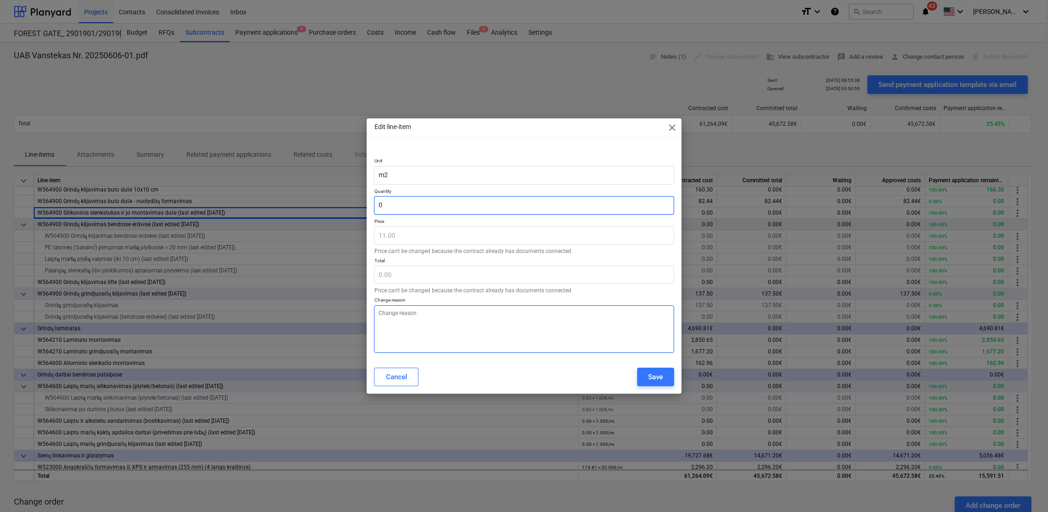
type input "0"
type textarea "x"
type input "0.00"
click at [470, 320] on textarea at bounding box center [524, 329] width 300 height 48
type textarea "x"
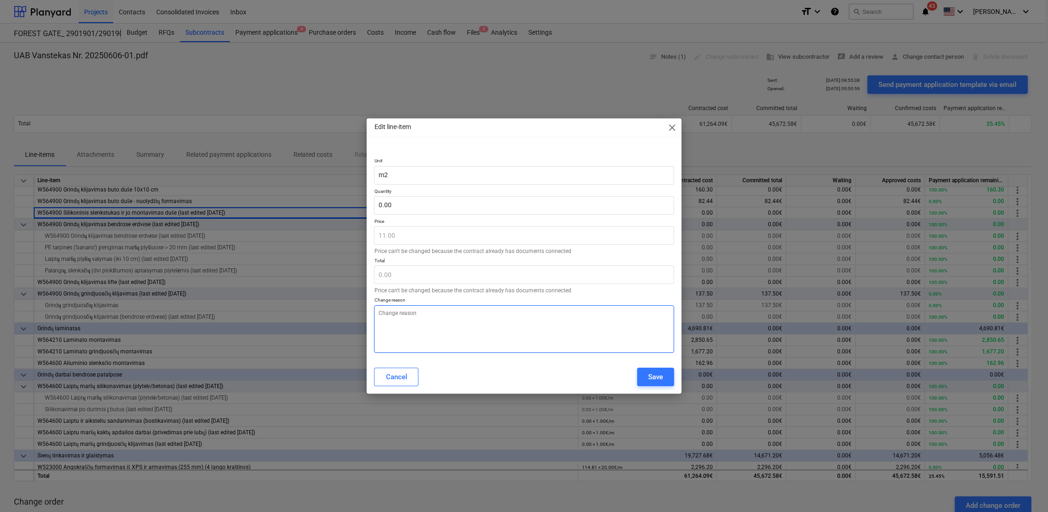
type textarea "d"
type textarea "x"
type textarea "da"
type textarea "x"
type textarea "dar"
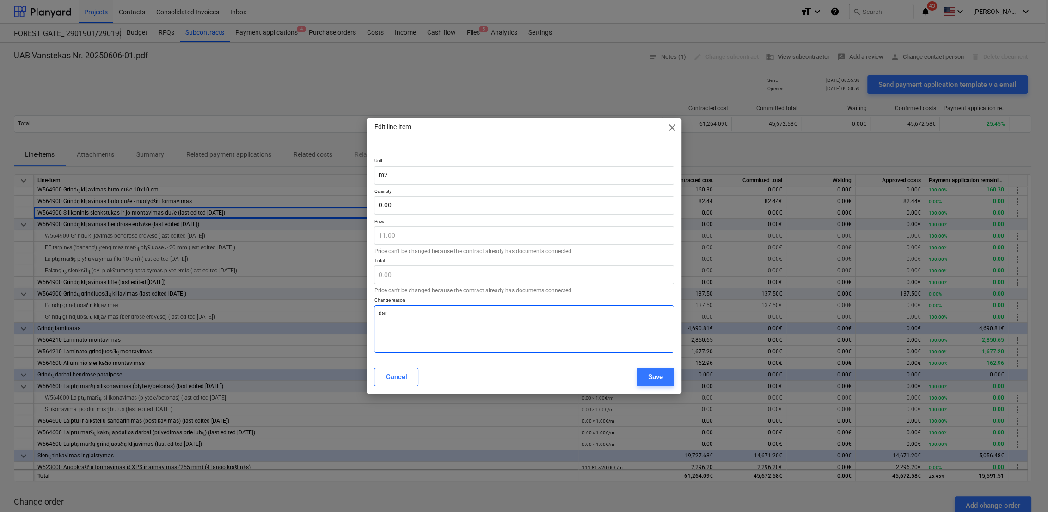
type textarea "x"
type textarea "darb"
type textarea "x"
type textarea "darbų"
type textarea "x"
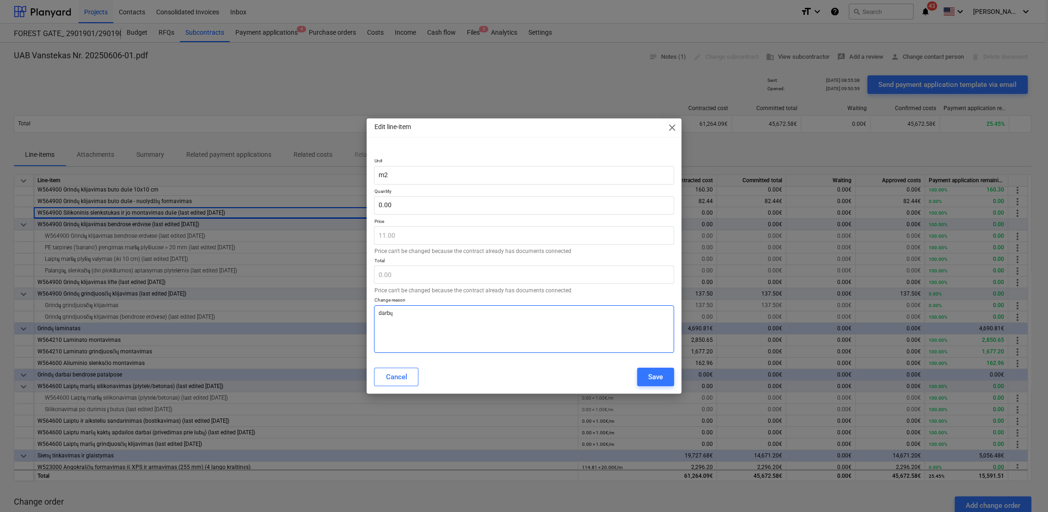
type textarea "darbų"
type textarea "x"
type textarea "darbų n"
type textarea "x"
type textarea "darbų ne"
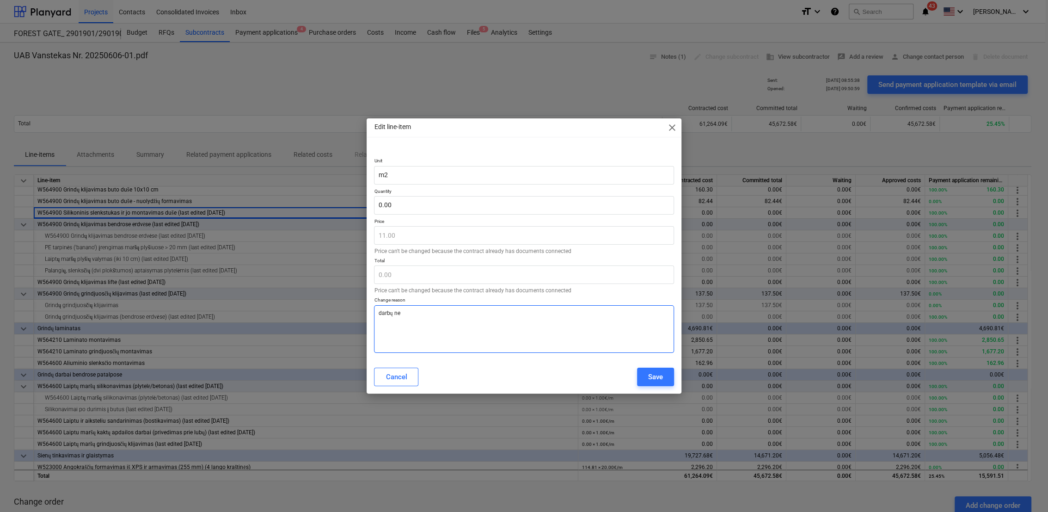
type textarea "x"
type textarea "darbų nea"
type textarea "x"
type textarea "darbų neat"
type textarea "x"
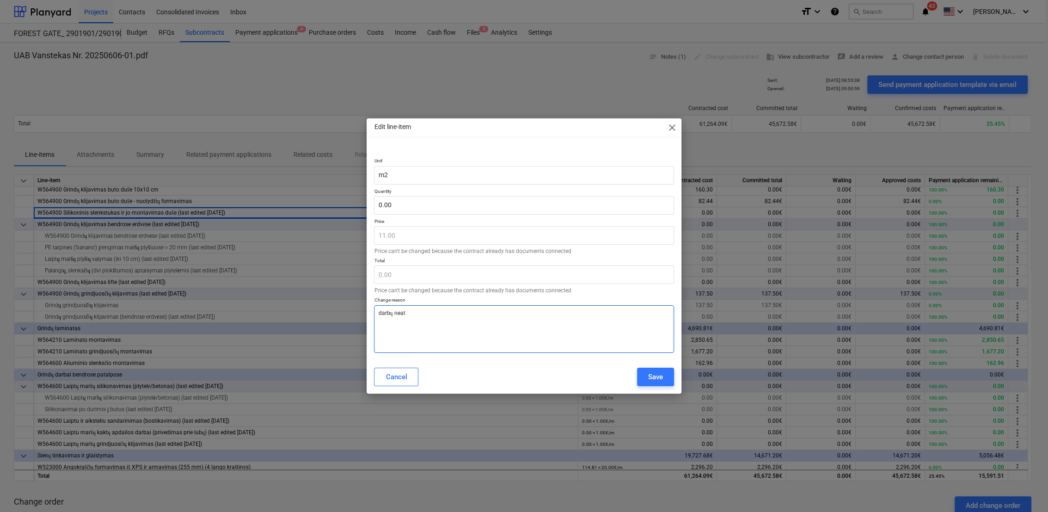
type textarea "darbų neatl"
type textarea "x"
type textarea "darbų neatli"
type textarea "x"
type textarea "darbų neatlik"
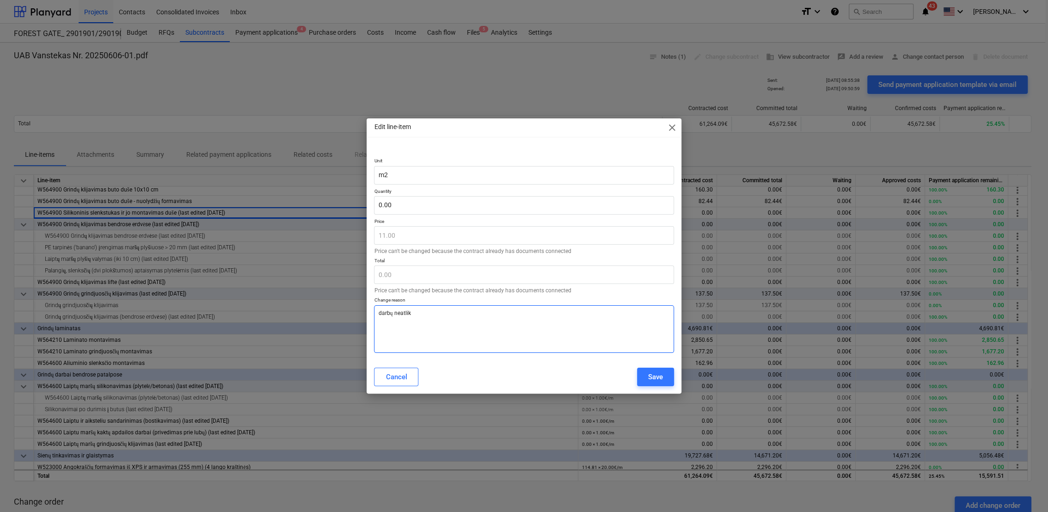
type textarea "x"
type textarea "darbų neatliki"
type textarea "x"
type textarea "darbų neatlikin"
type textarea "x"
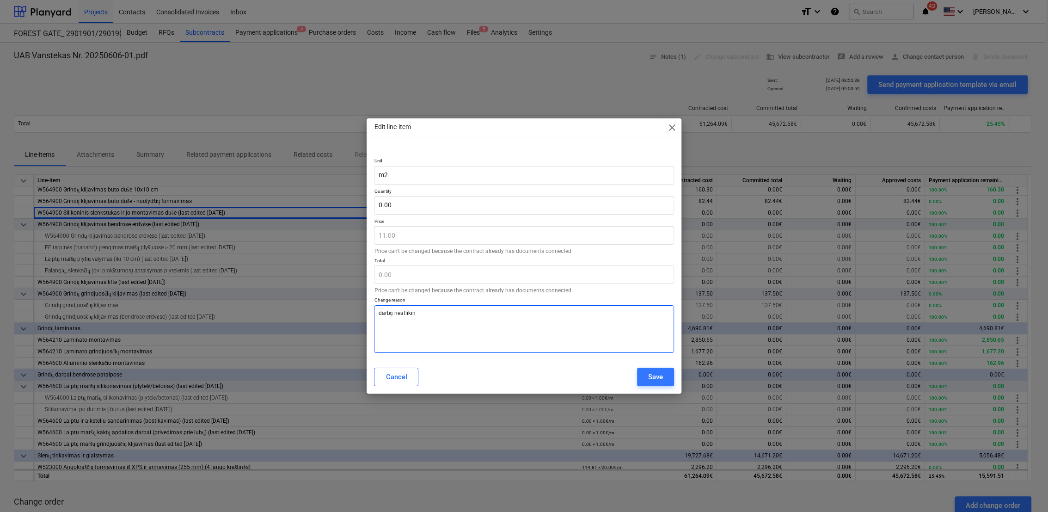
type textarea "darbų neatlikinė"
type textarea "x"
type textarea "darbų neatlikinės"
click at [662, 374] on div "Save" at bounding box center [655, 377] width 15 height 12
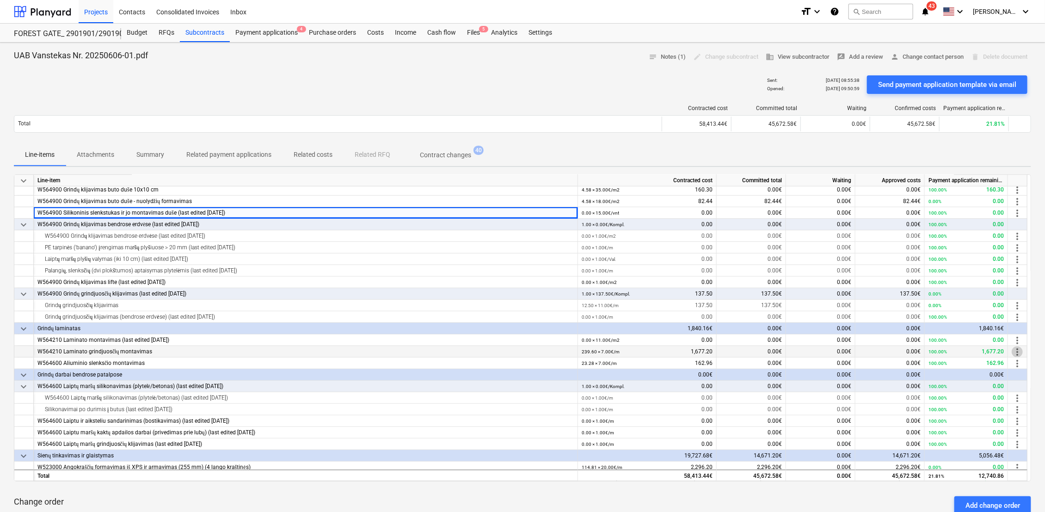
click at [1017, 351] on span "more_vert" at bounding box center [1017, 351] width 11 height 11
click at [1027, 351] on li "Edit" at bounding box center [1025, 351] width 27 height 21
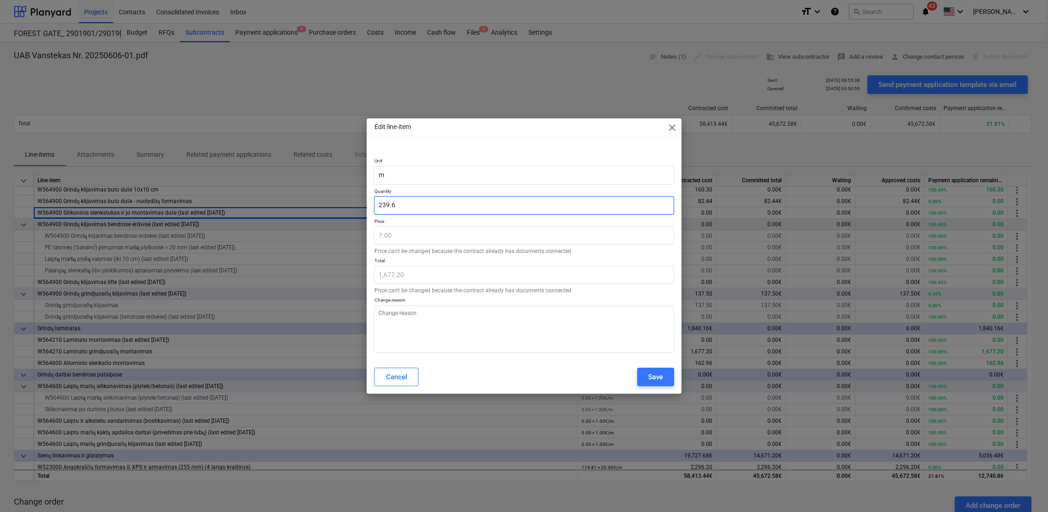
drag, startPoint x: 382, startPoint y: 207, endPoint x: 376, endPoint y: 206, distance: 6.2
click at [376, 206] on input "239.6" at bounding box center [524, 205] width 300 height 18
click at [414, 319] on textarea at bounding box center [524, 329] width 300 height 48
click at [655, 378] on div "Save" at bounding box center [655, 377] width 15 height 12
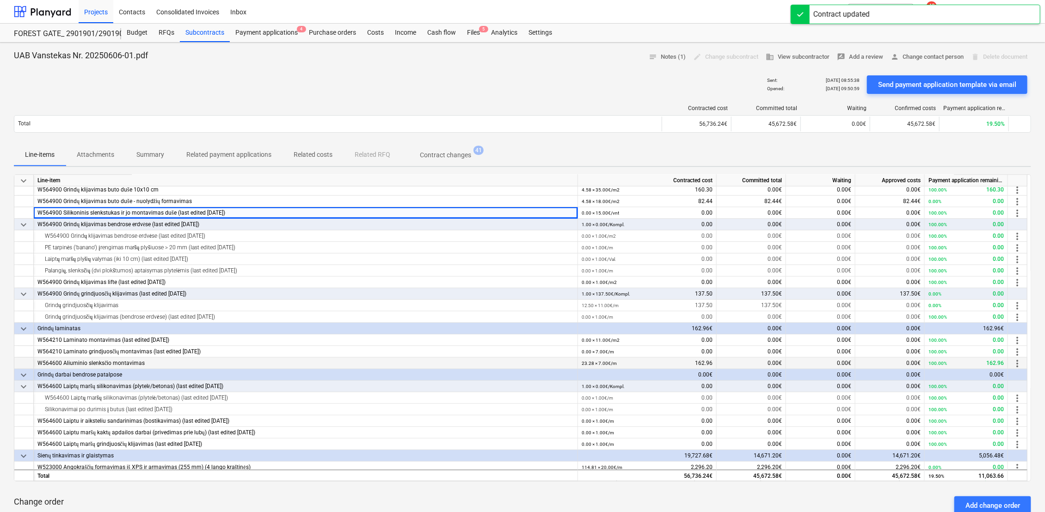
click at [342, 363] on div "W564600 Aliuminio slenksčio montavimas" at bounding box center [305, 364] width 536 height 12
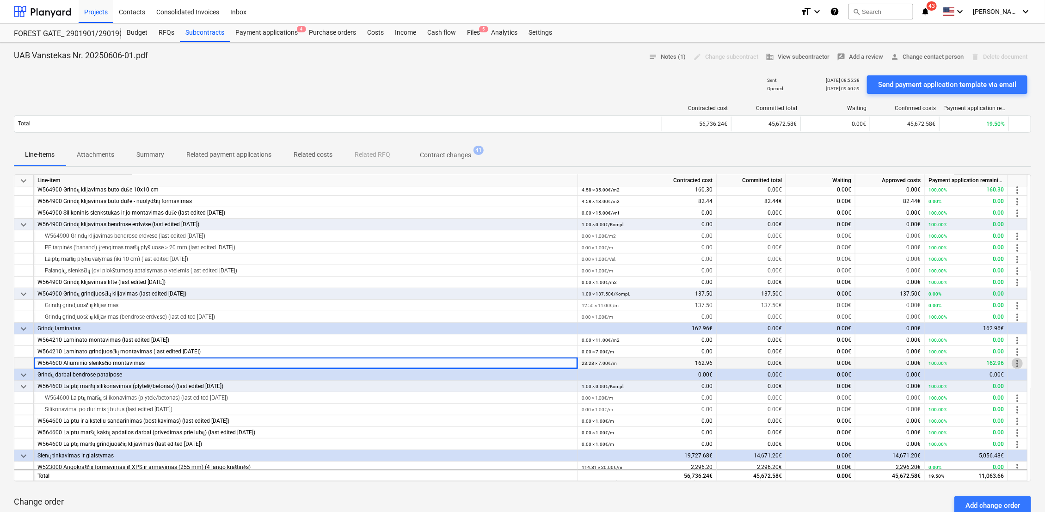
click at [1019, 361] on span "more_vert" at bounding box center [1017, 363] width 11 height 11
click at [1028, 362] on li "Edit" at bounding box center [1025, 362] width 27 height 21
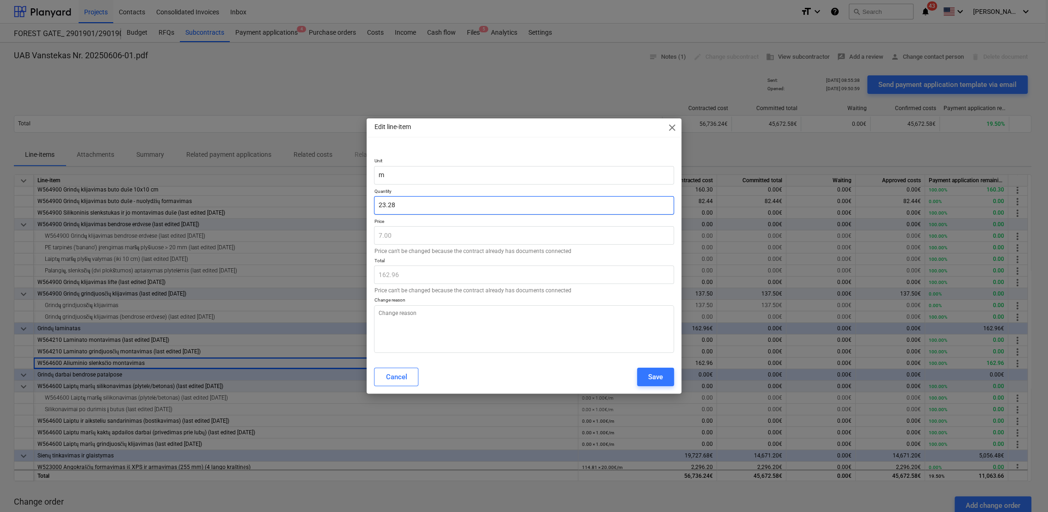
drag, startPoint x: 416, startPoint y: 206, endPoint x: 359, endPoint y: 205, distance: 56.4
click at [359, 205] on div "Edit line-item close Unit m Quantity 23.28 Price 7.00 Price can't be changed be…" at bounding box center [524, 256] width 1048 height 512
click at [432, 310] on textarea at bounding box center [524, 329] width 300 height 48
click at [651, 375] on div "Save" at bounding box center [655, 377] width 15 height 12
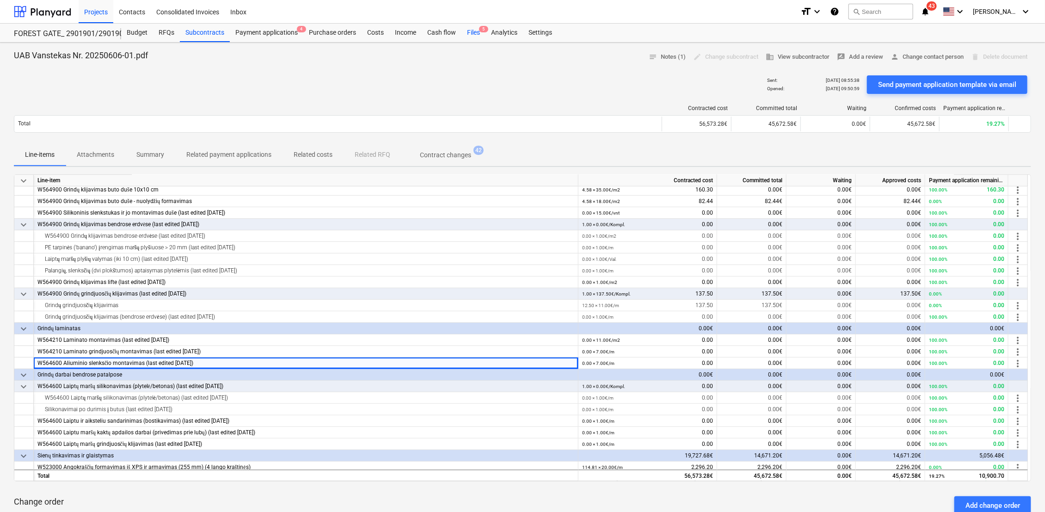
click at [474, 29] on div "Files 5" at bounding box center [474, 33] width 24 height 18
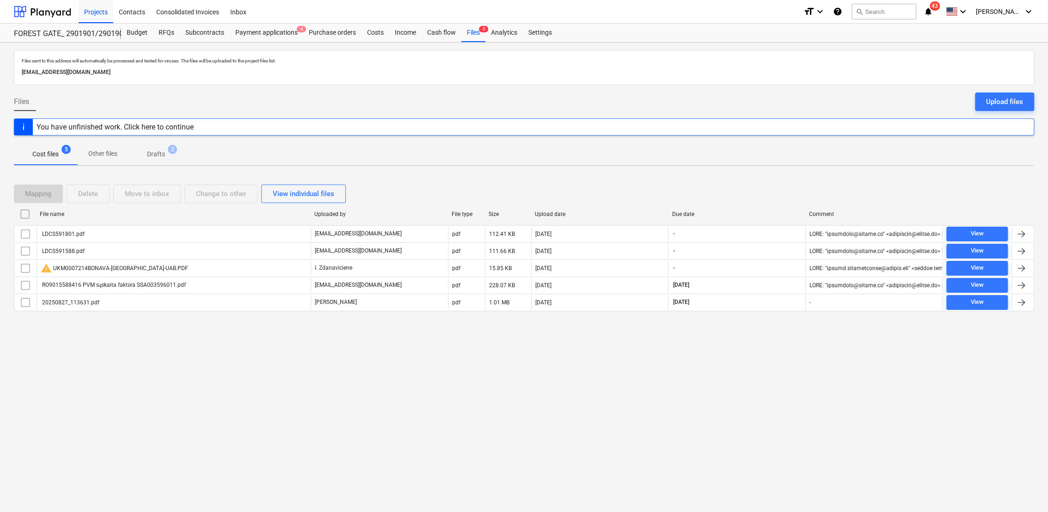
click at [162, 154] on p "Drafts" at bounding box center [156, 154] width 18 height 10
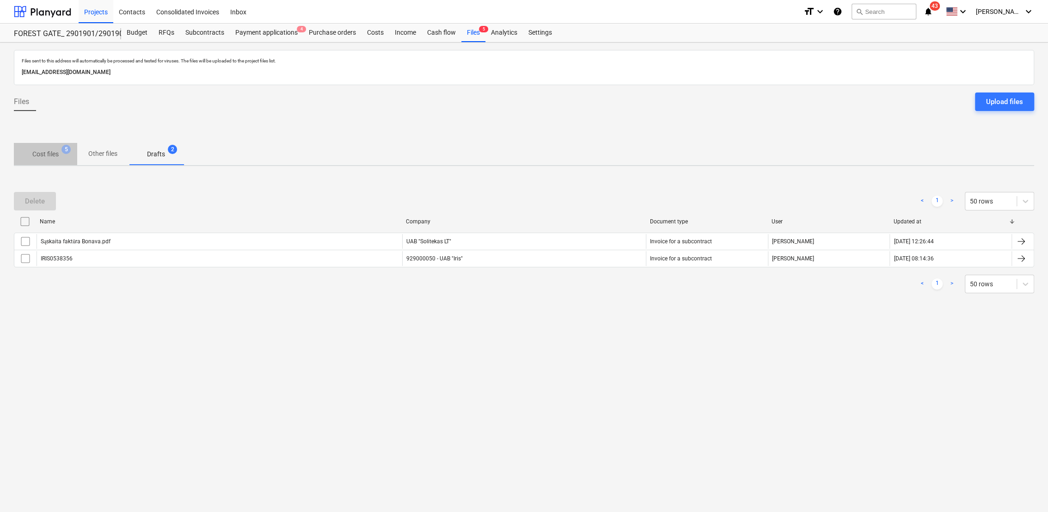
click at [54, 149] on p "Cost files" at bounding box center [45, 154] width 26 height 10
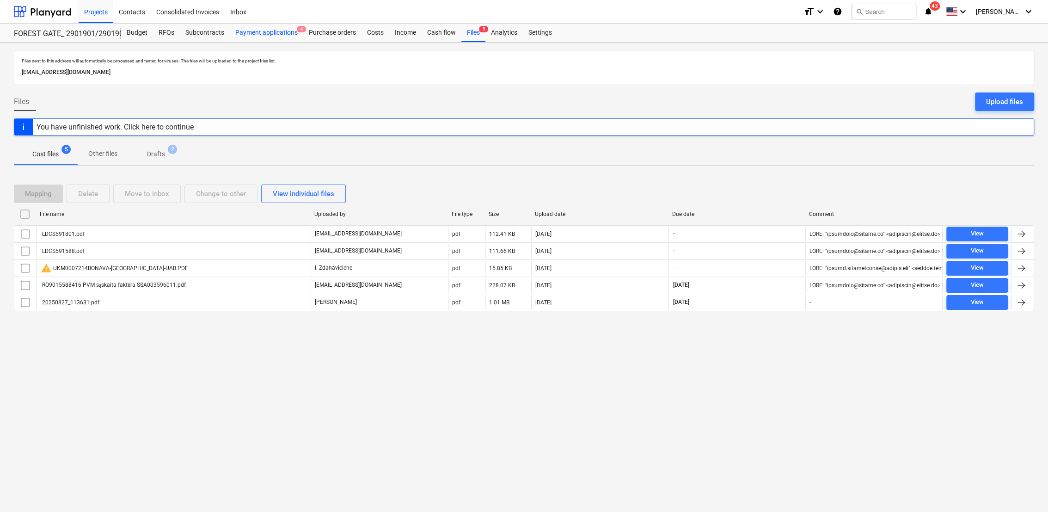
click at [272, 35] on div "Payment applications 4" at bounding box center [267, 33] width 74 height 18
